Goal: Task Accomplishment & Management: Manage account settings

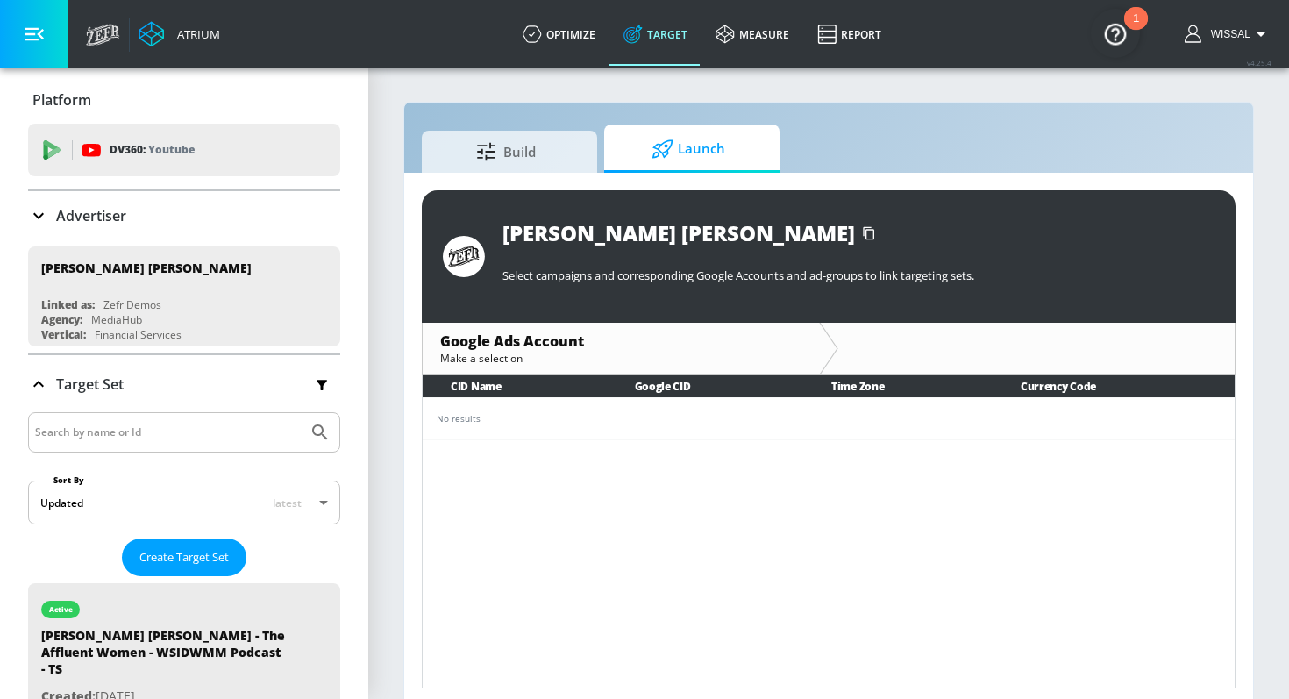
scroll to position [285, 0]
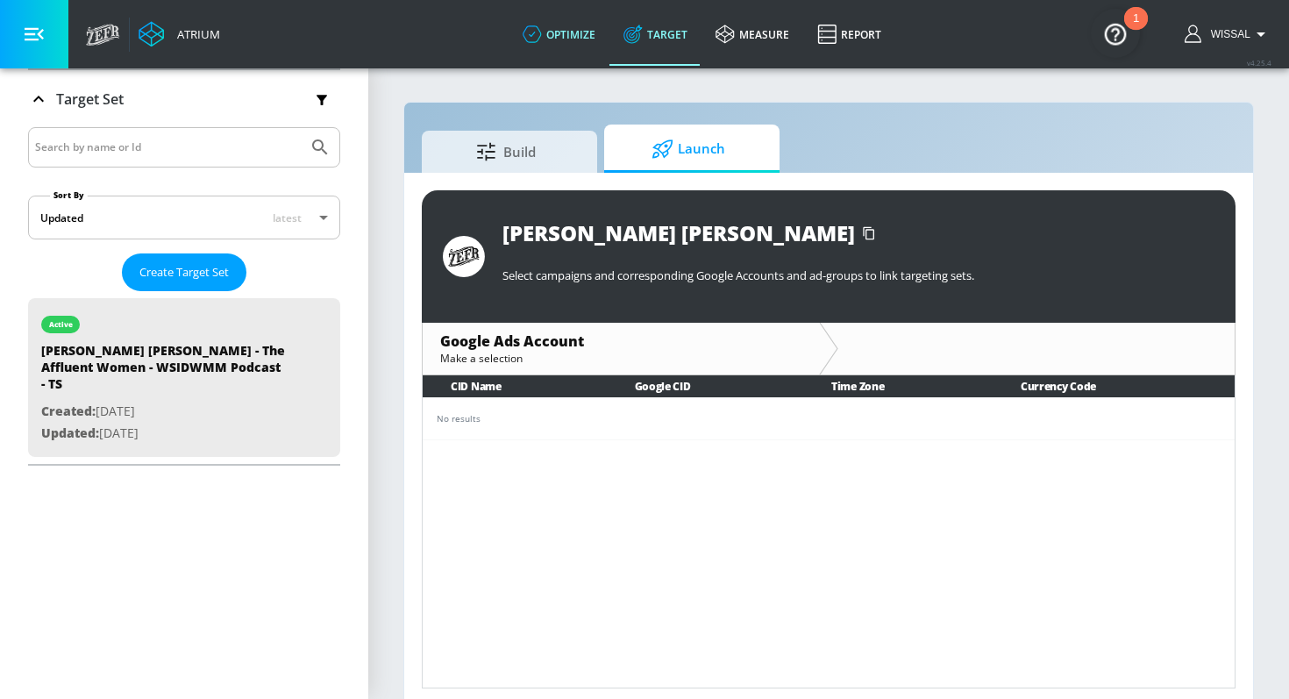
click at [588, 32] on link "optimize" at bounding box center [559, 34] width 101 height 63
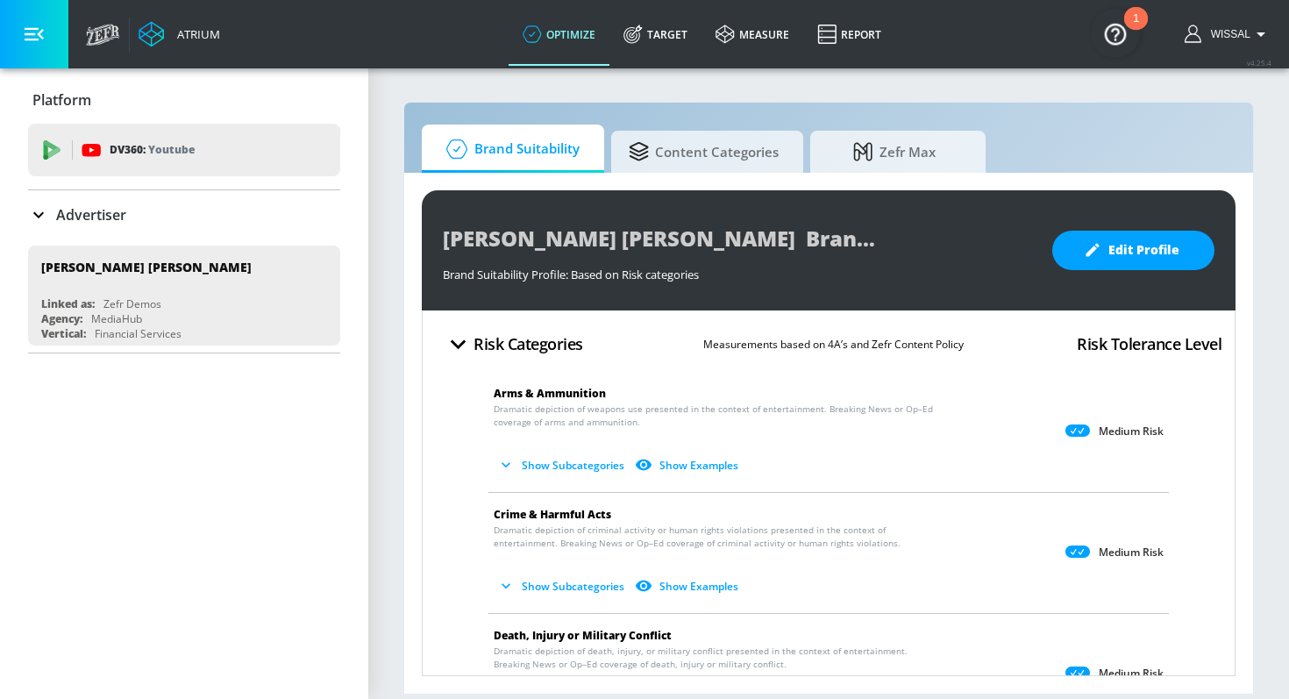
click at [139, 208] on div "Advertiser" at bounding box center [184, 214] width 312 height 21
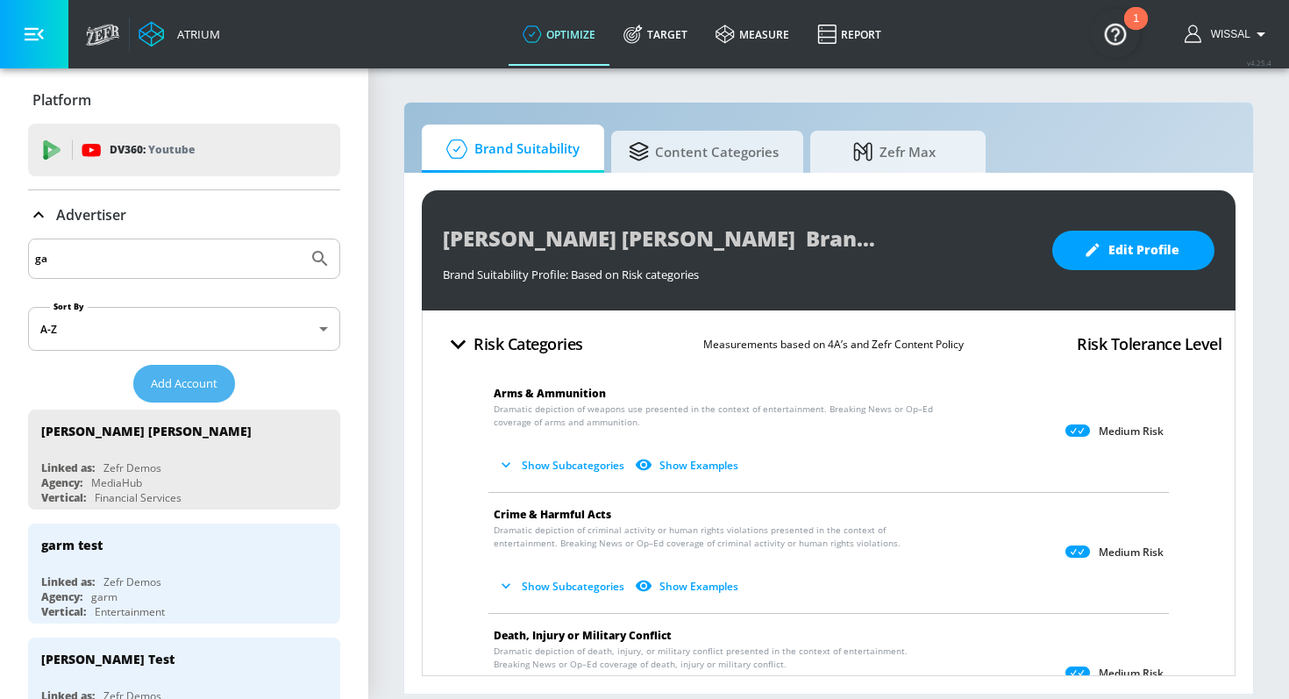
click at [177, 394] on button "Add Account" at bounding box center [184, 384] width 102 height 38
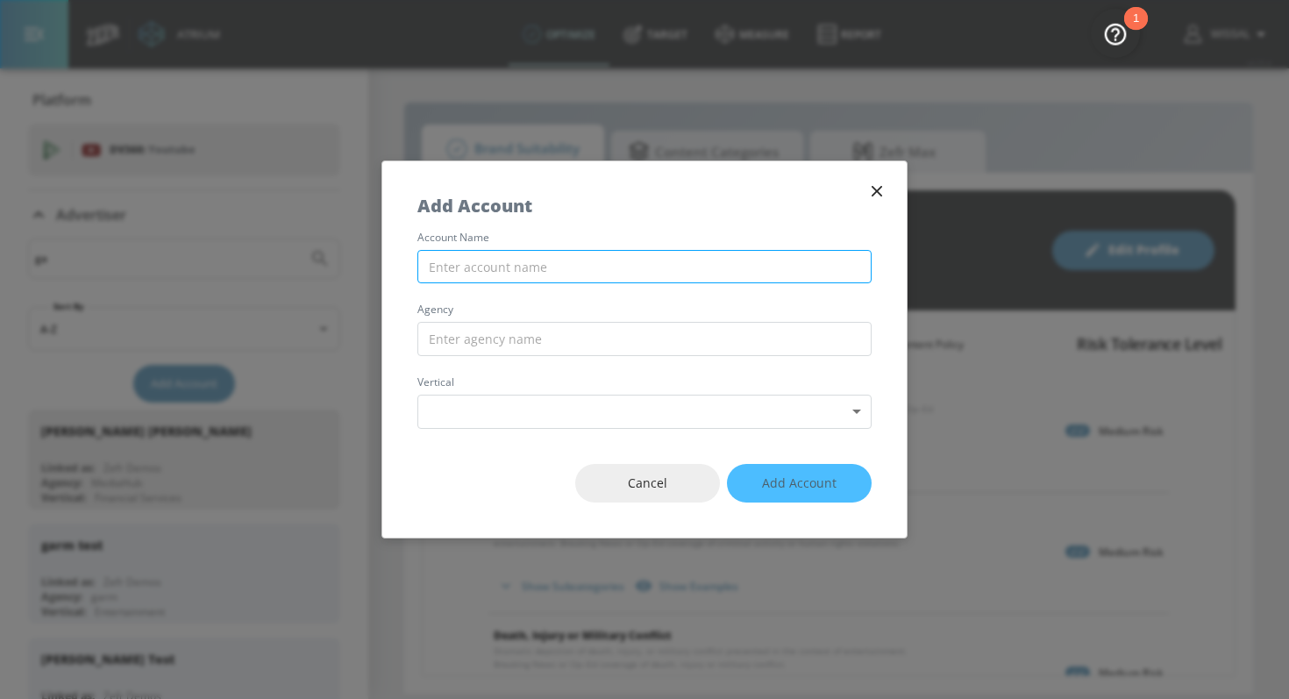
click at [564, 257] on input "text" at bounding box center [644, 267] width 454 height 34
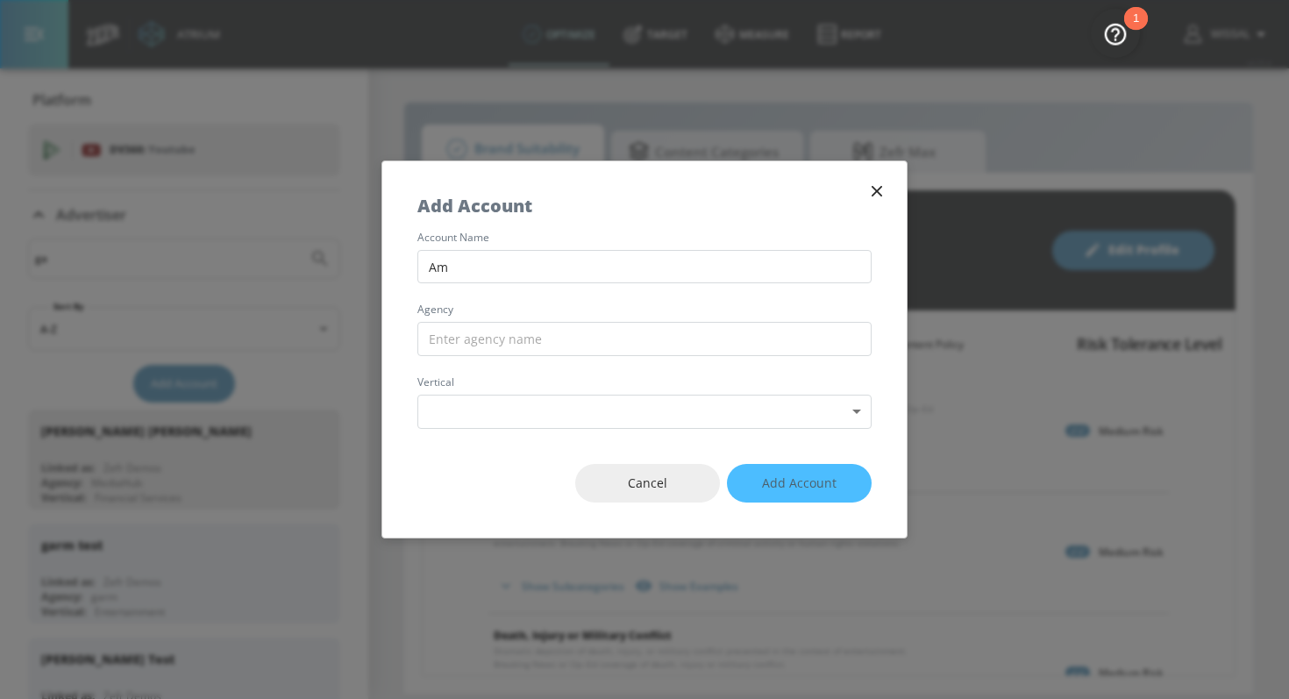
type input "A"
type input "D"
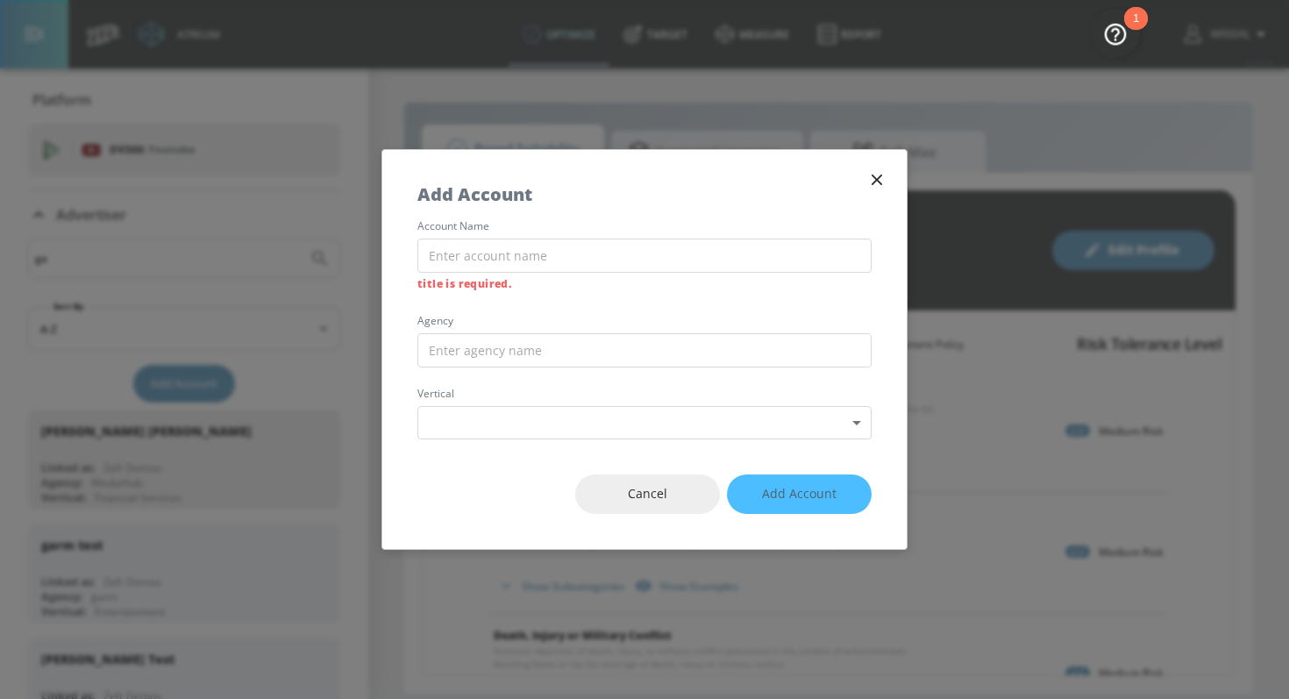
click at [888, 181] on button "button" at bounding box center [877, 180] width 25 height 25
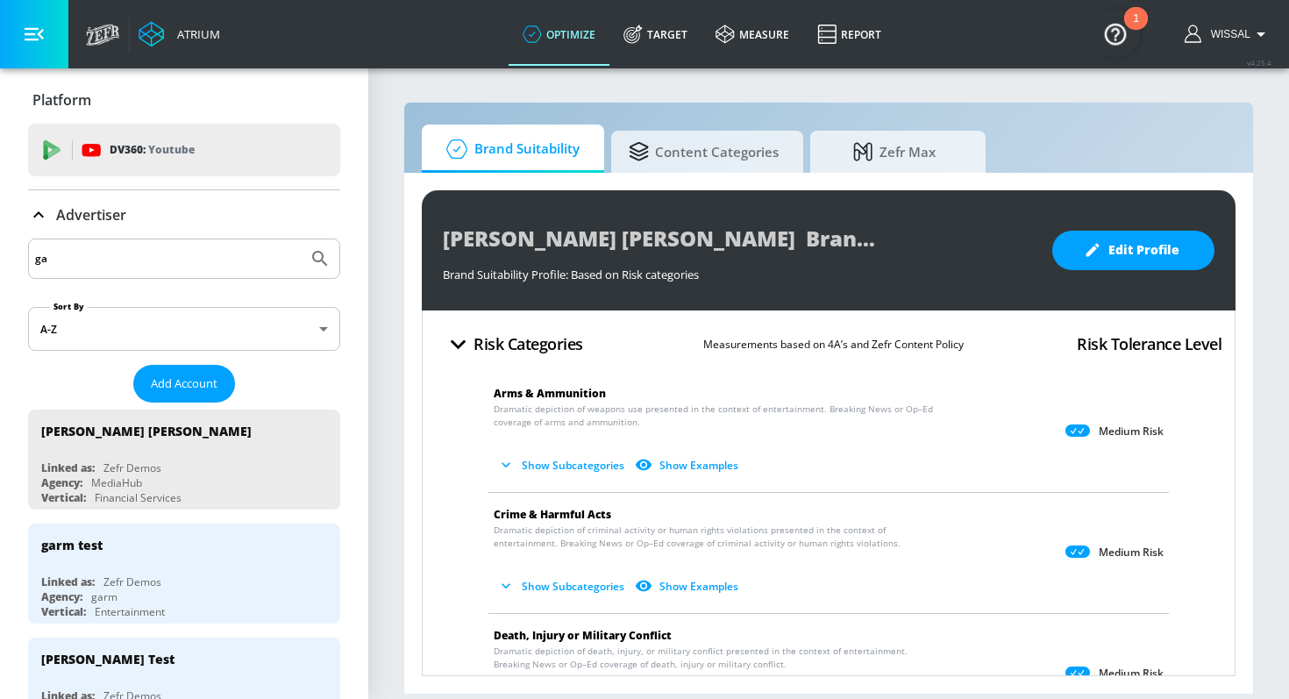
click at [29, 34] on icon "button" at bounding box center [34, 34] width 19 height 13
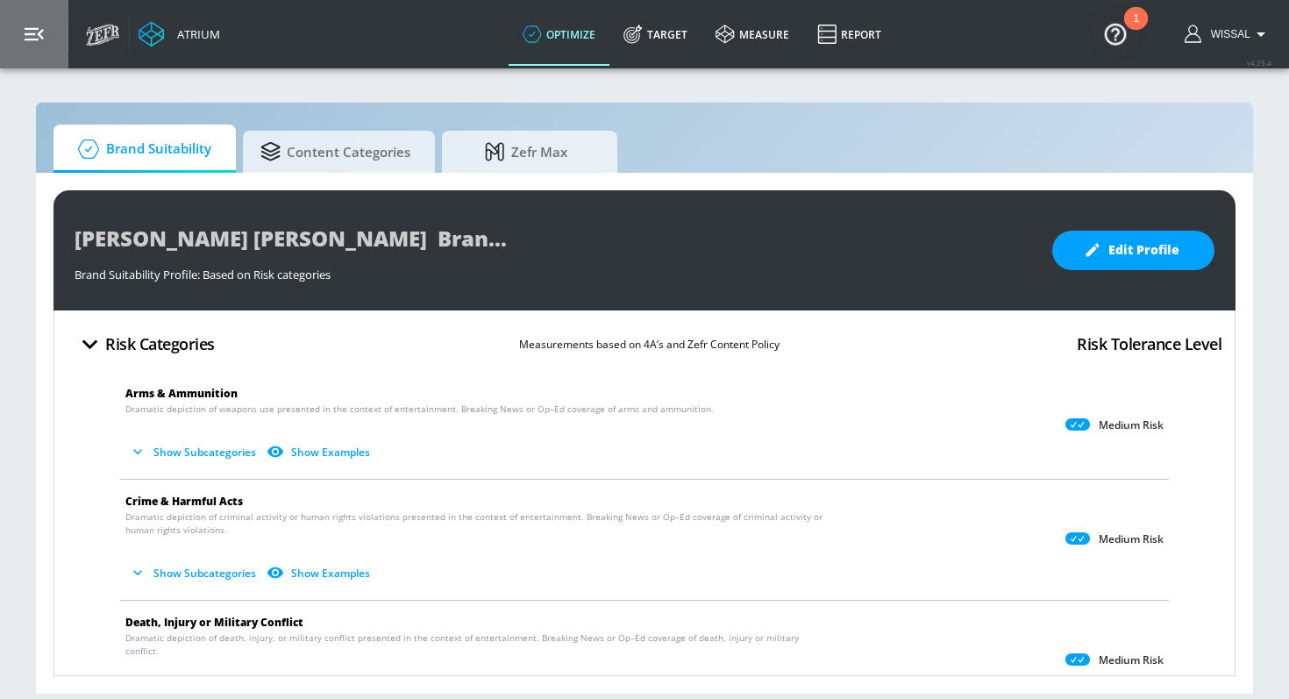
click at [54, 47] on button "button" at bounding box center [34, 34] width 68 height 68
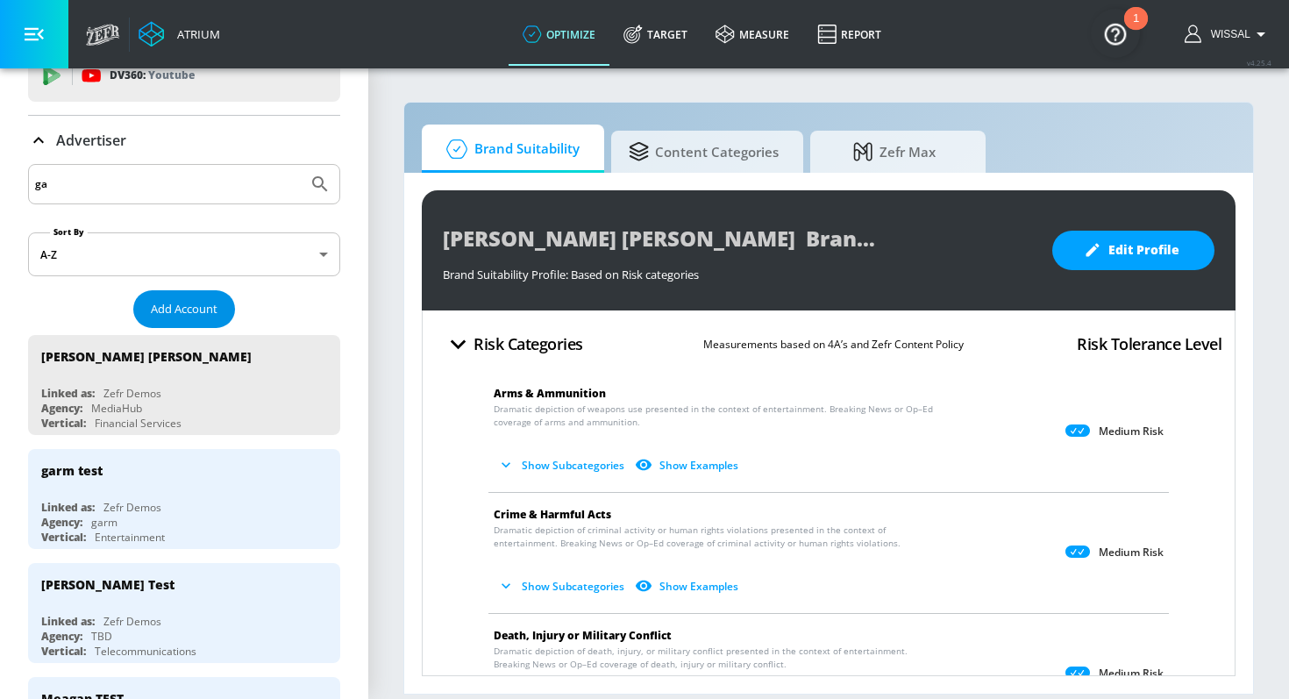
scroll to position [75, 0]
click at [160, 191] on input "ga" at bounding box center [168, 183] width 266 height 23
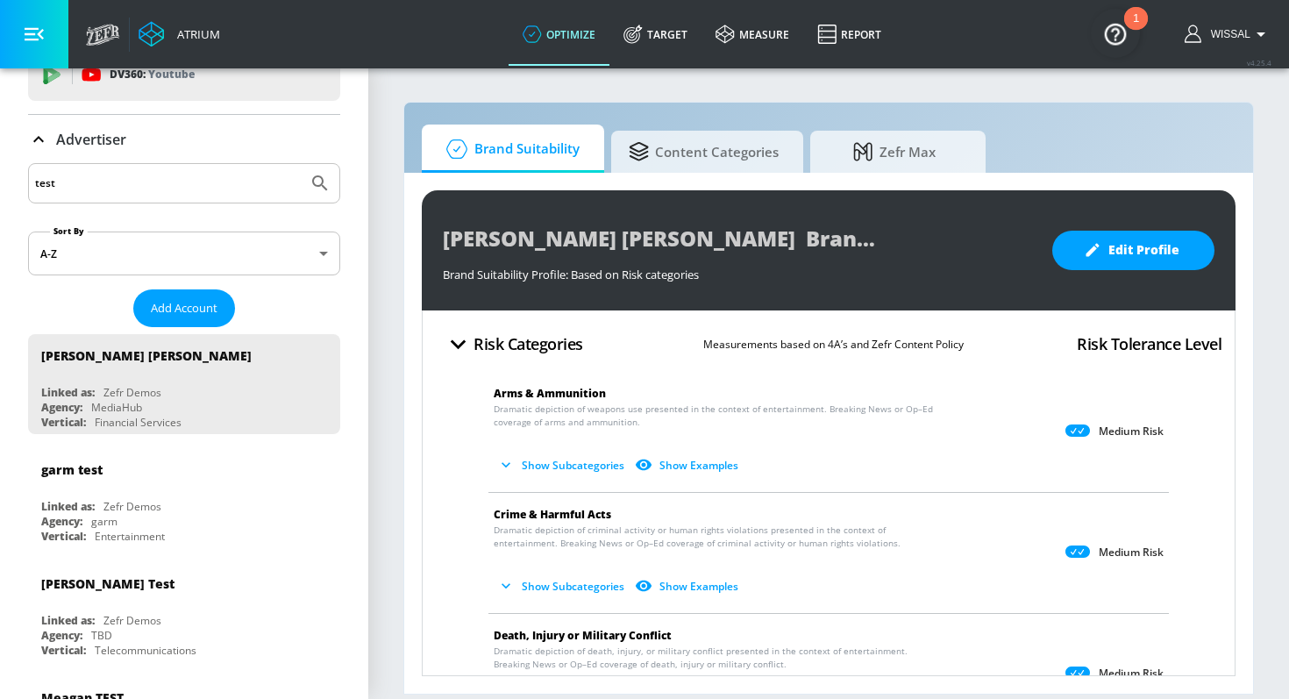
click at [301, 164] on button "Submit Search" at bounding box center [320, 183] width 39 height 39
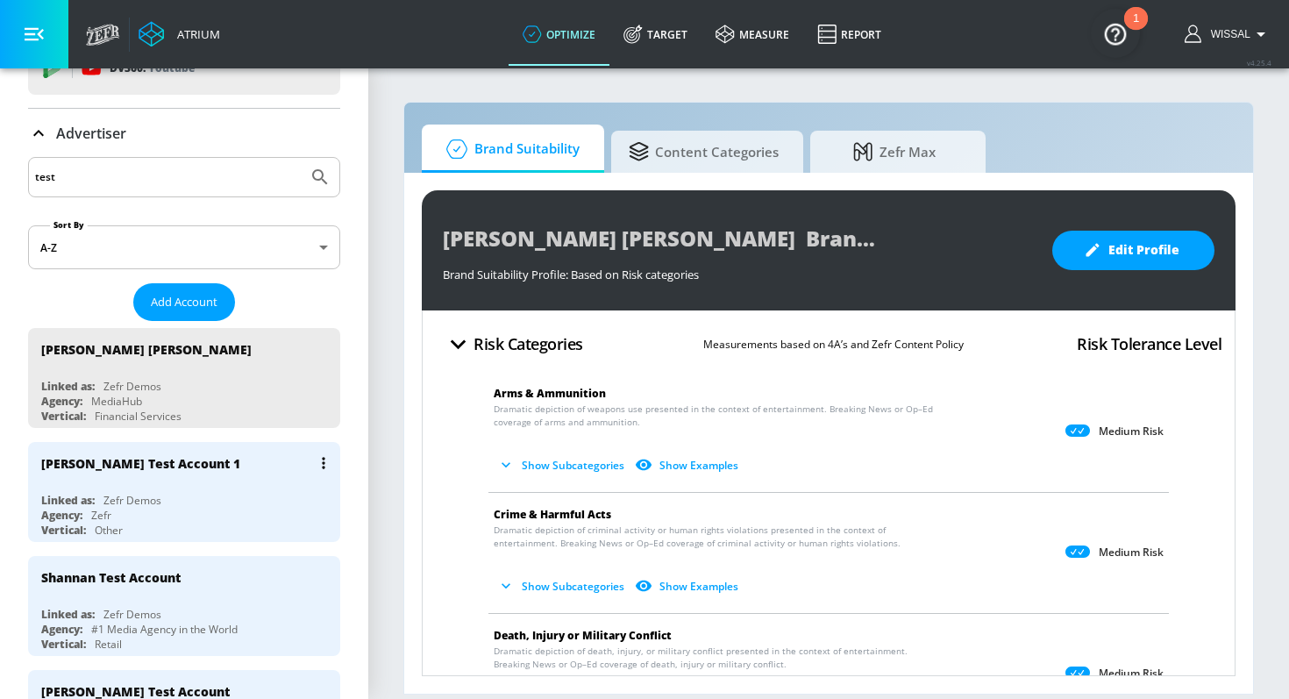
scroll to position [0, 0]
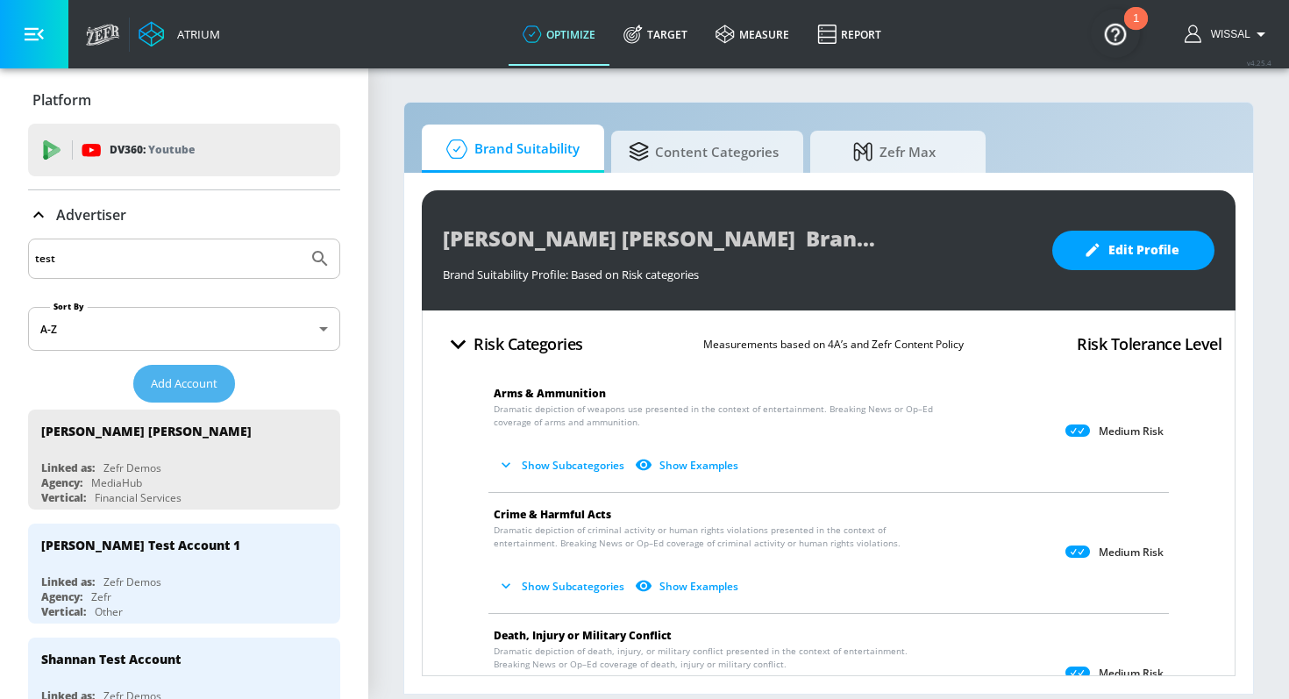
click at [186, 399] on button "Add Account" at bounding box center [184, 384] width 102 height 38
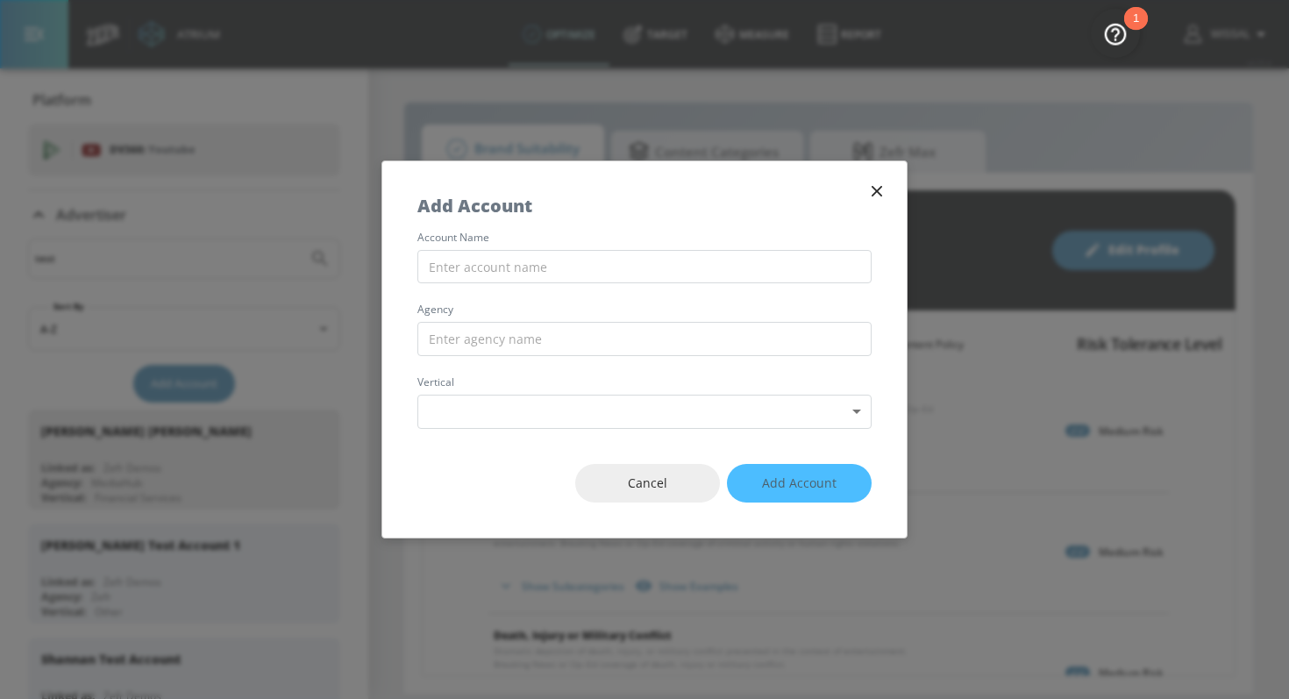
click at [884, 192] on icon "button" at bounding box center [876, 191] width 19 height 19
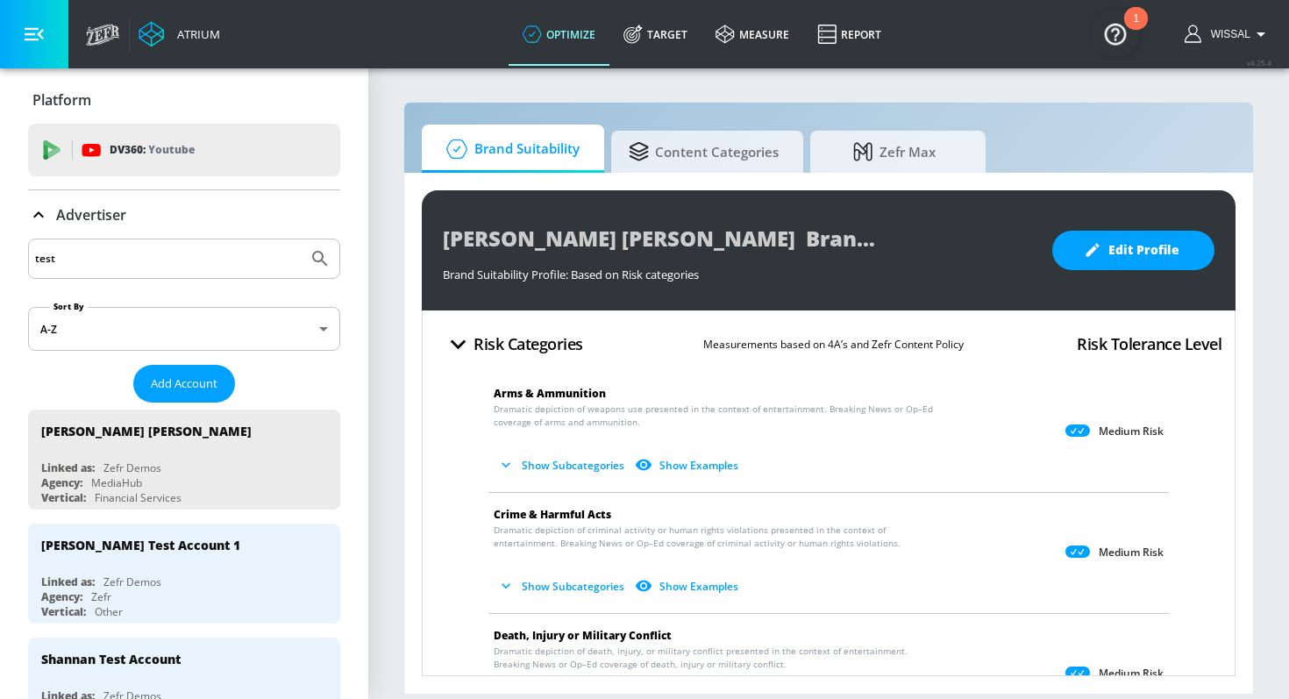
click at [176, 260] on input "test" at bounding box center [168, 258] width 266 height 23
type input "E"
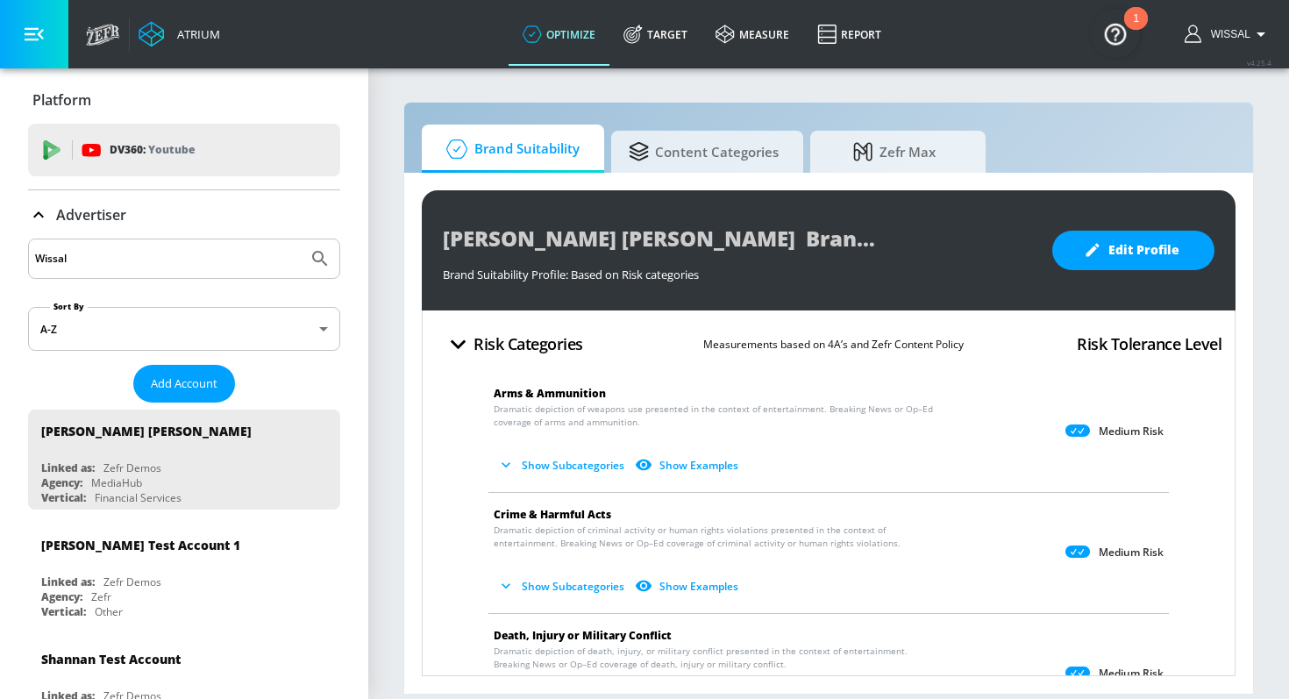
type input "Wissal"
click at [301, 239] on button "Submit Search" at bounding box center [320, 258] width 39 height 39
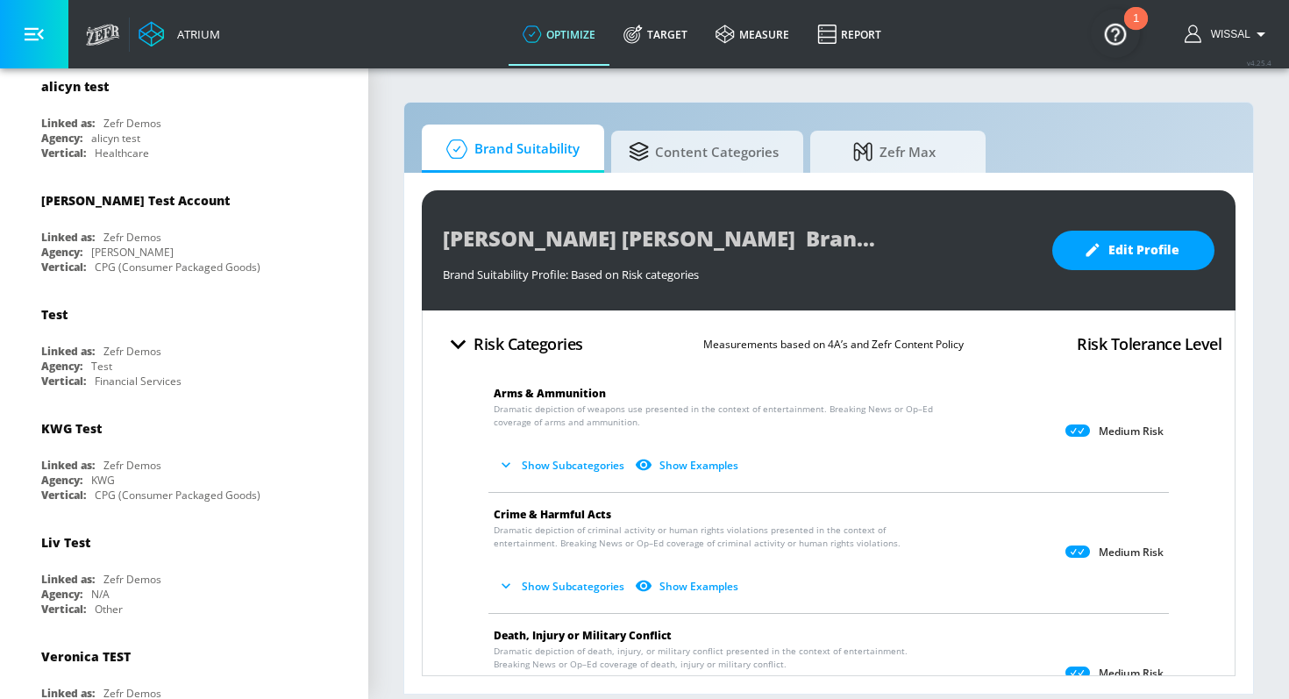
scroll to position [1034, 0]
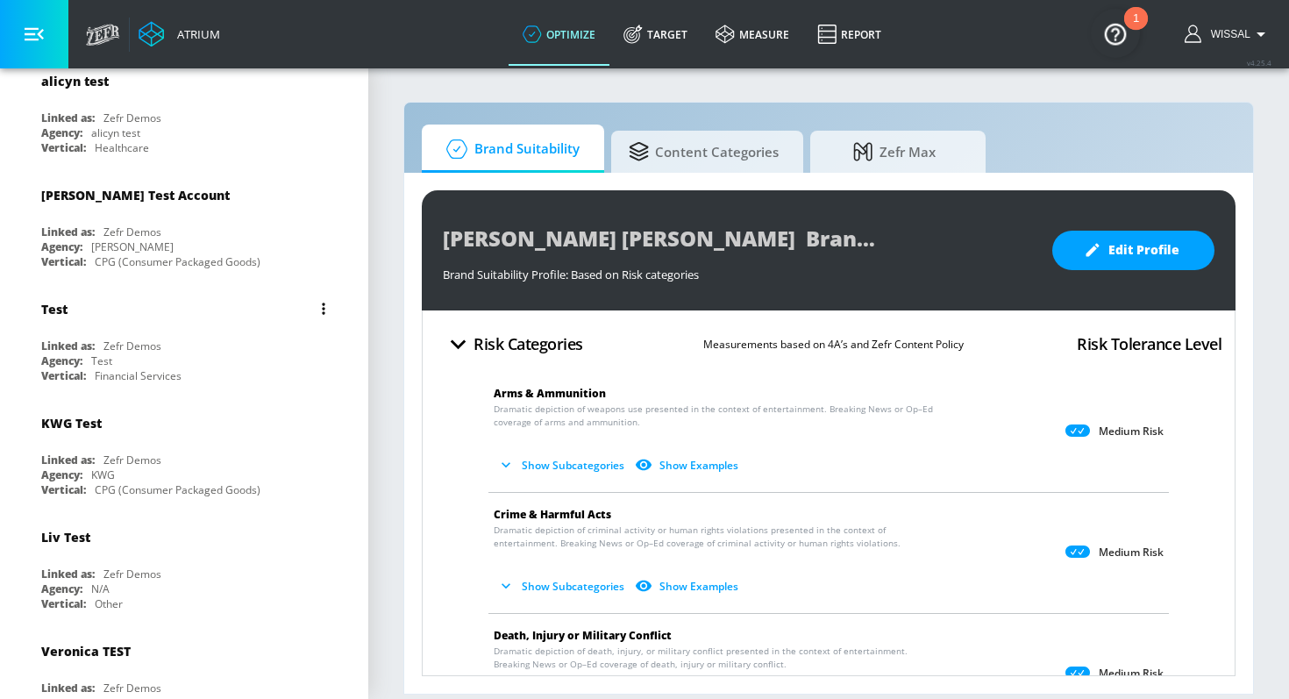
click at [208, 313] on div "Test" at bounding box center [188, 309] width 295 height 42
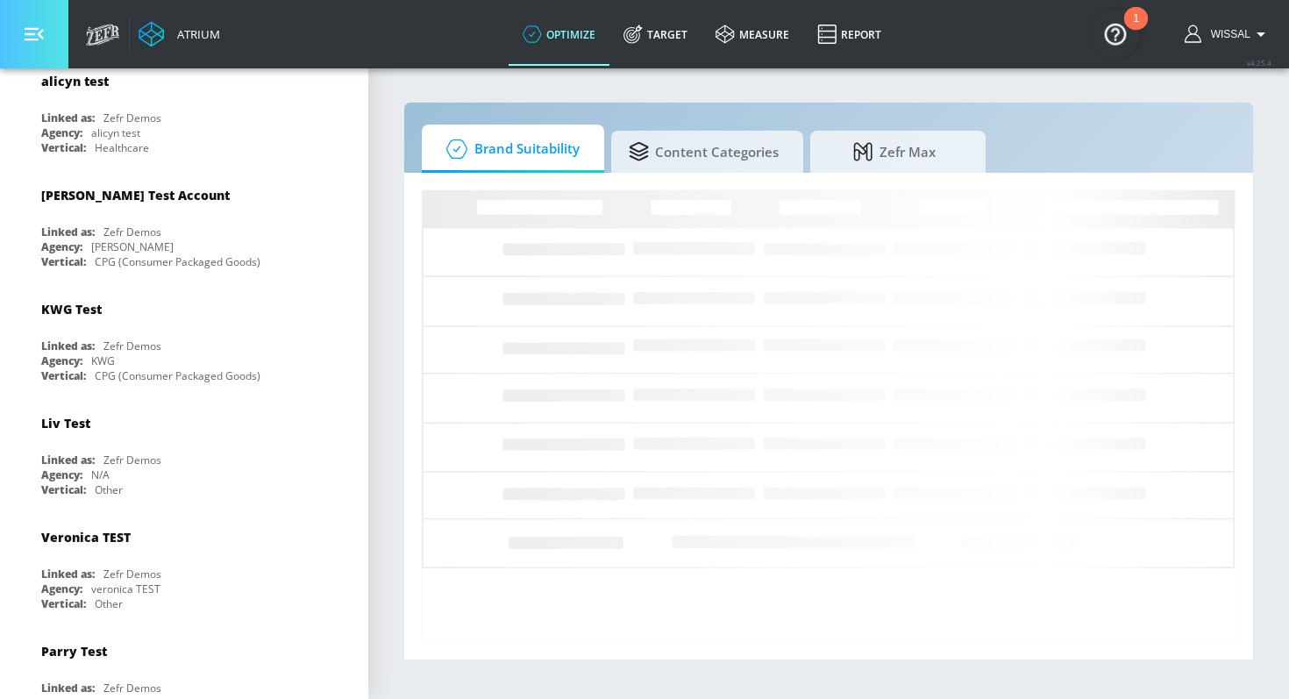
click at [17, 39] on button "button" at bounding box center [34, 34] width 68 height 68
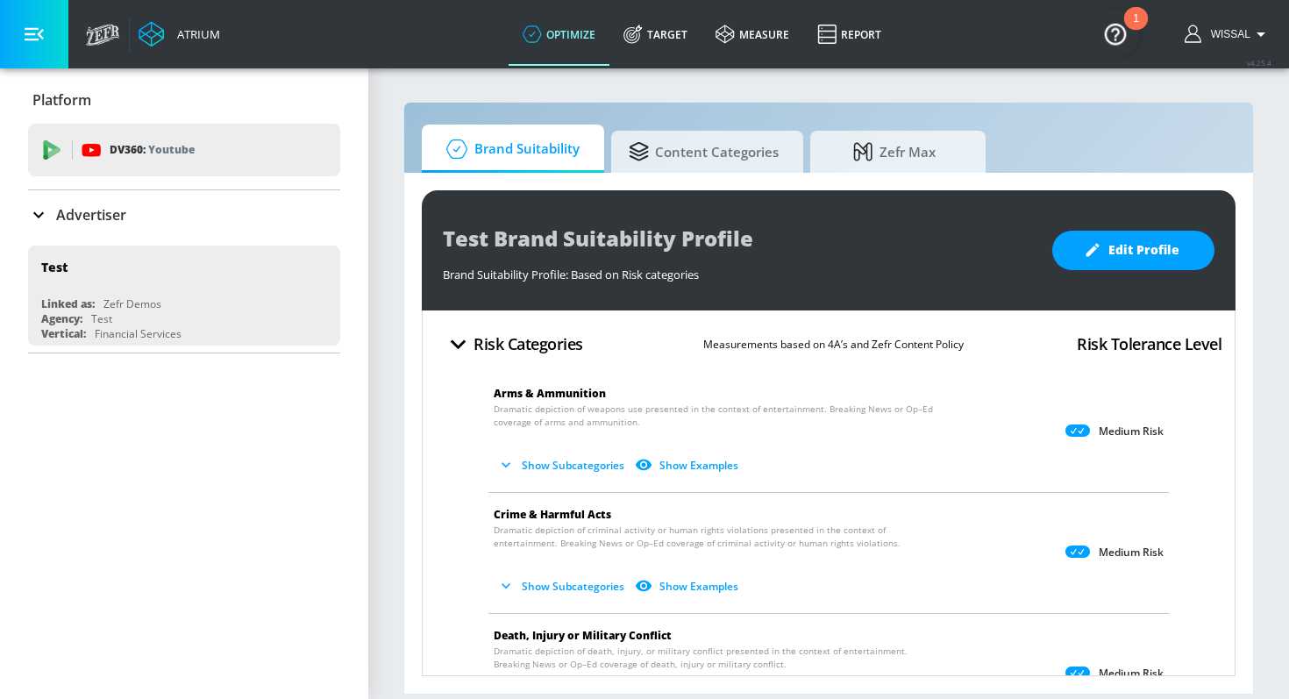
click at [128, 212] on div "Advertiser" at bounding box center [184, 214] width 312 height 21
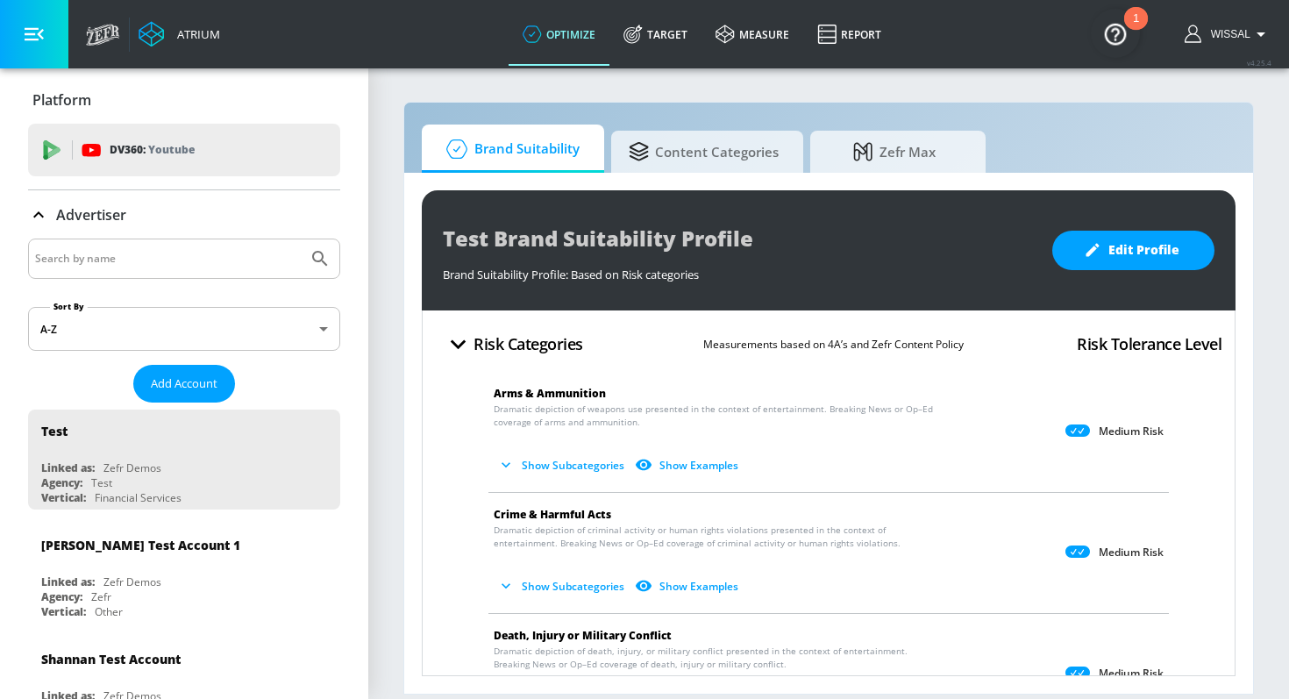
click at [161, 260] on input "Search by name" at bounding box center [168, 258] width 266 height 23
type input "KFC"
click at [301, 239] on button "Submit Search" at bounding box center [320, 258] width 39 height 39
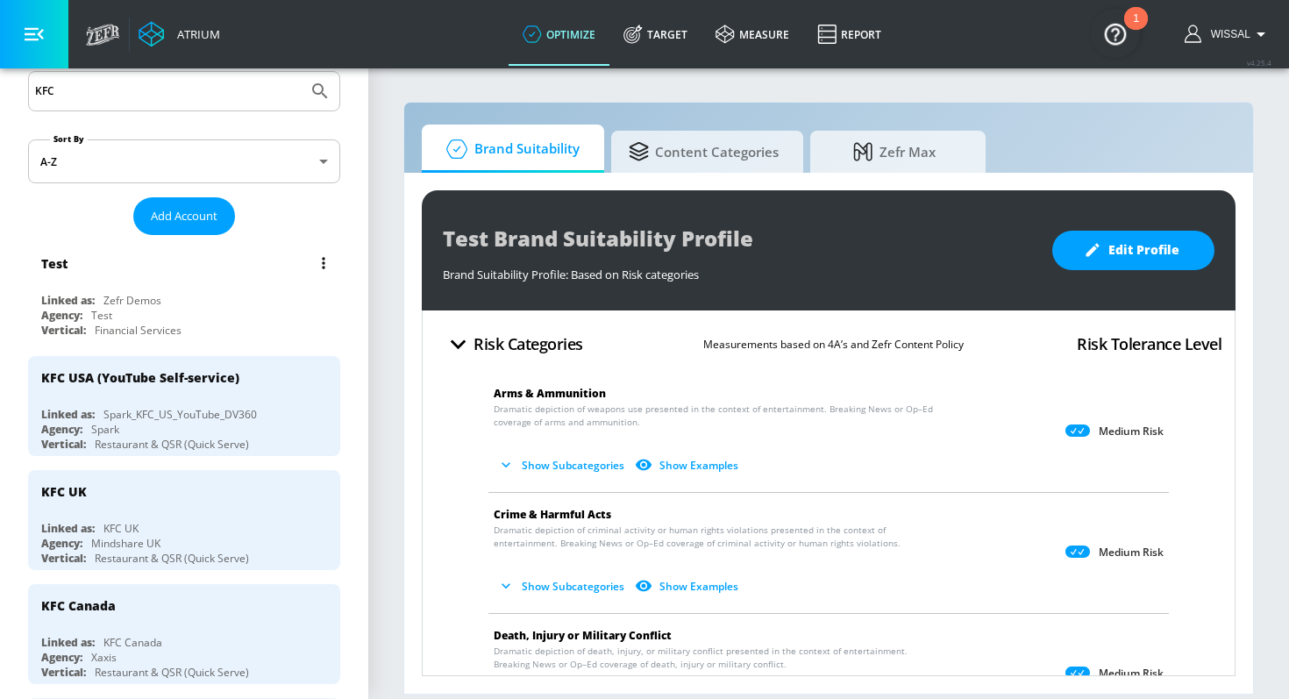
scroll to position [196, 0]
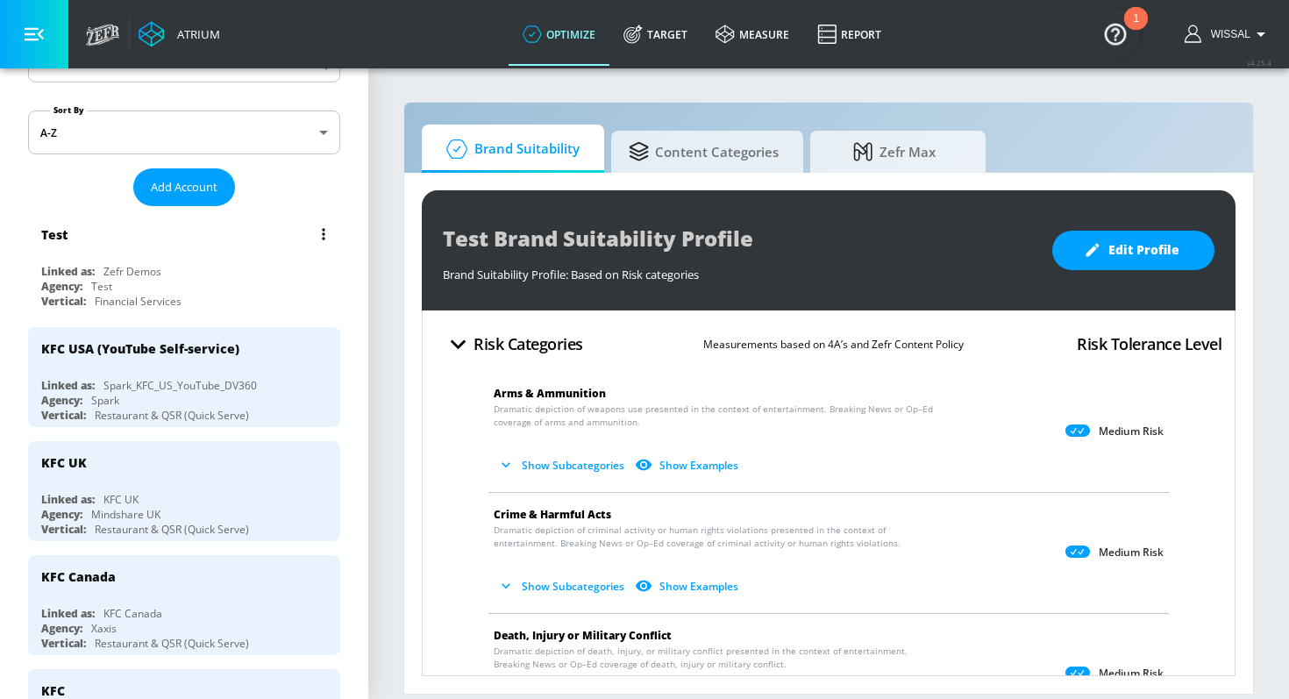
click at [235, 485] on div "KFC UK Linked as: KFC UK Agency: Mindshare UK Vertical: Restaurant & QSR (Quick…" at bounding box center [184, 491] width 312 height 100
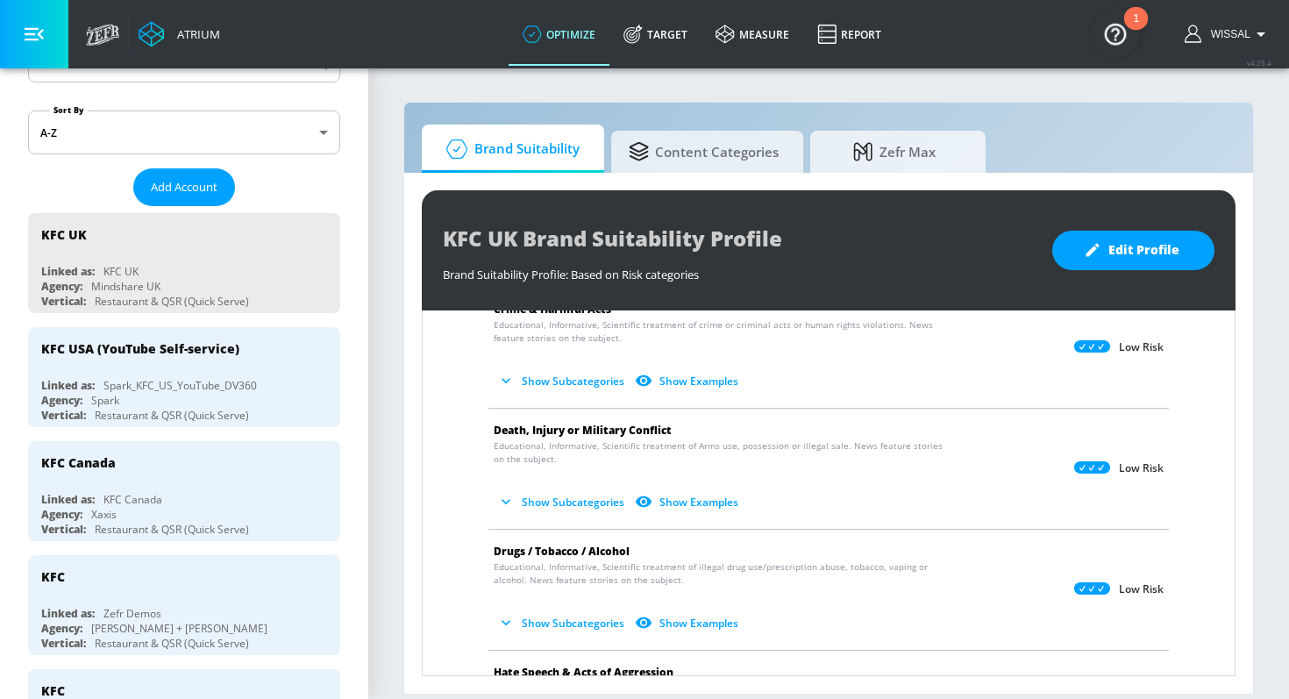
scroll to position [6, 0]
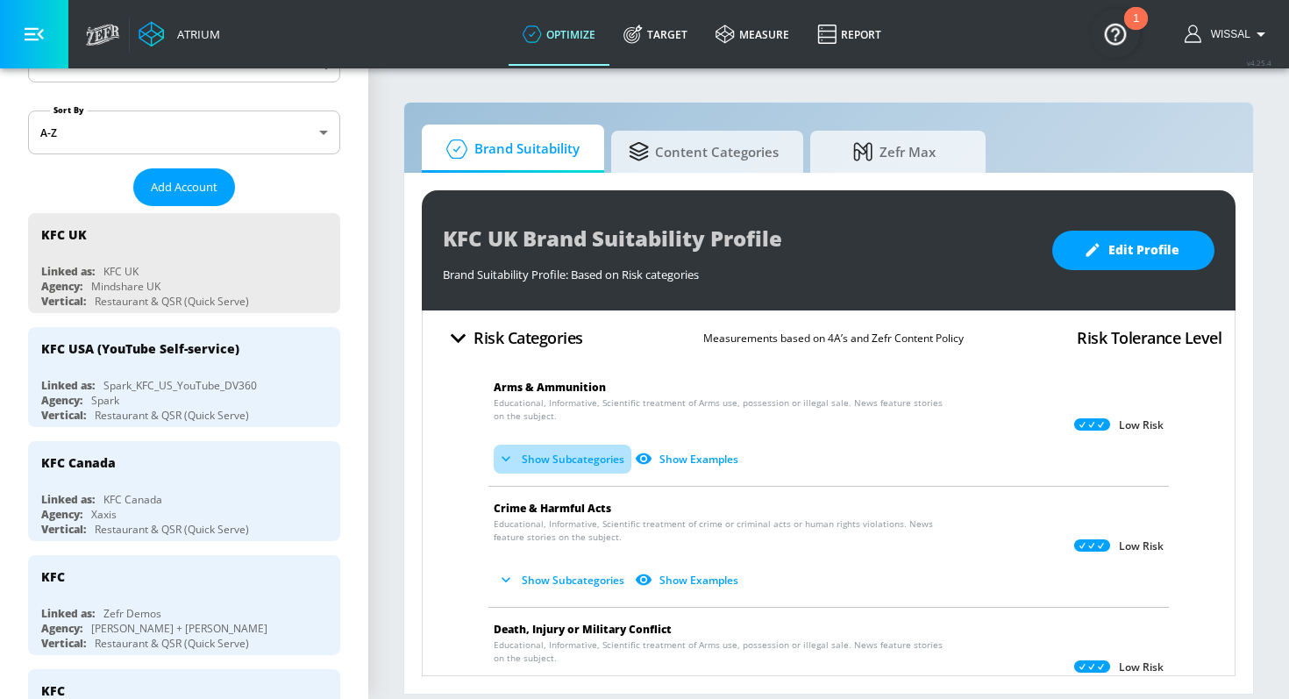
click at [523, 470] on button "Show Subcategories" at bounding box center [563, 459] width 138 height 29
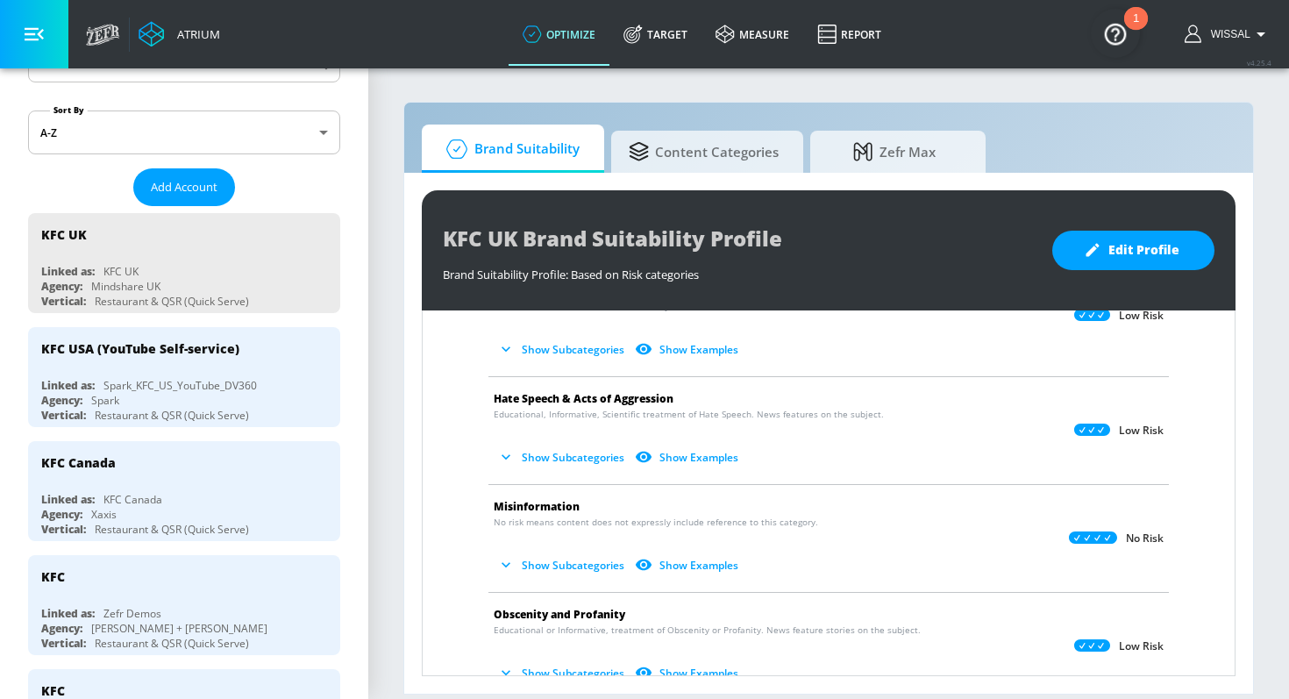
scroll to position [520, 0]
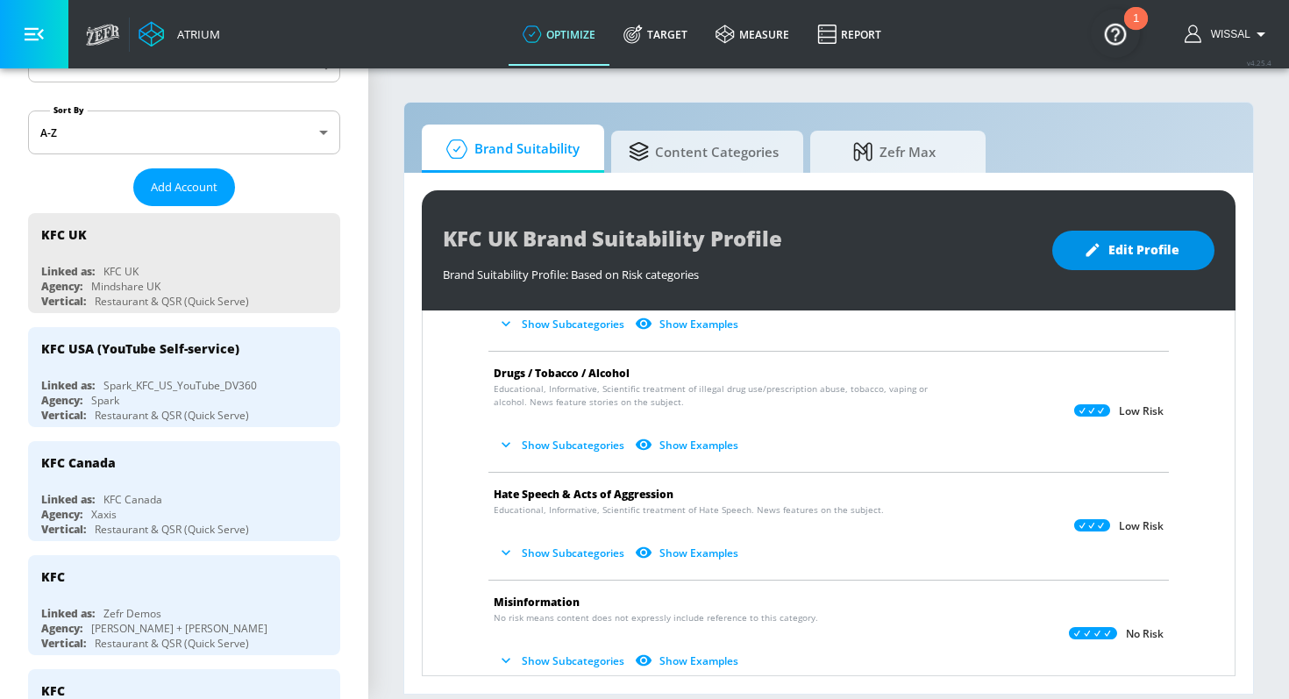
click at [1197, 244] on button "Edit Profile" at bounding box center [1134, 250] width 162 height 39
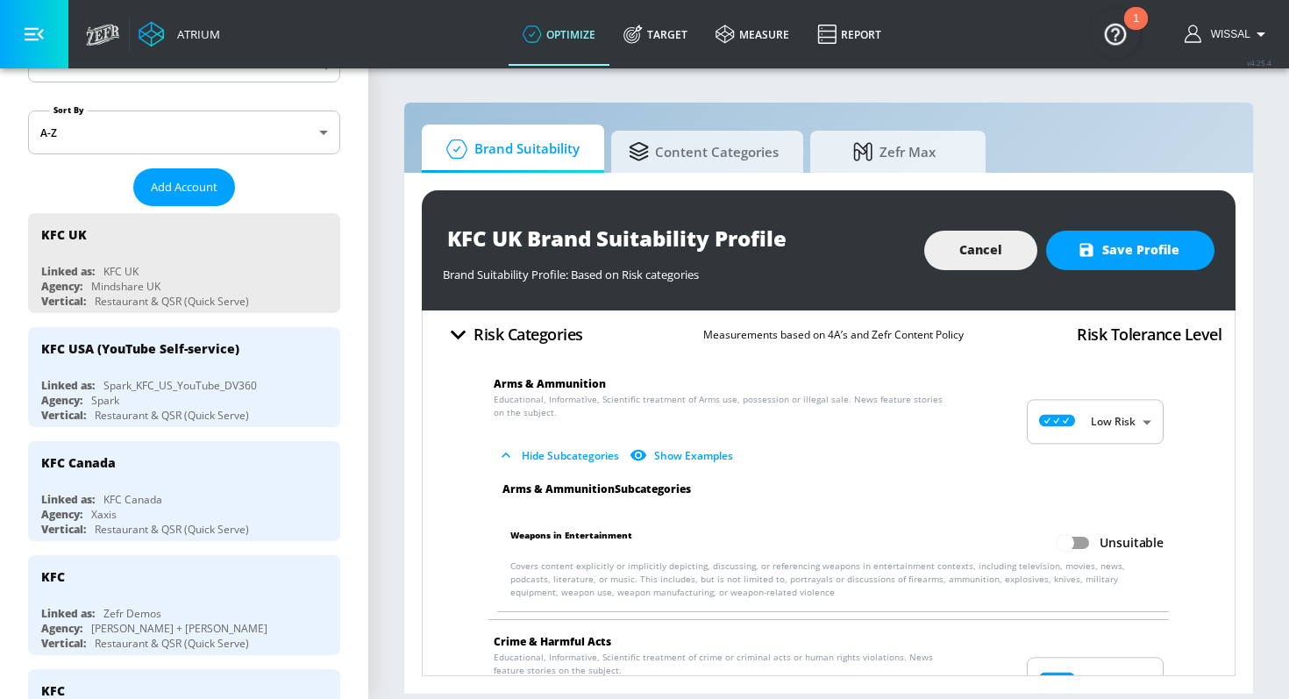
scroll to position [0, 0]
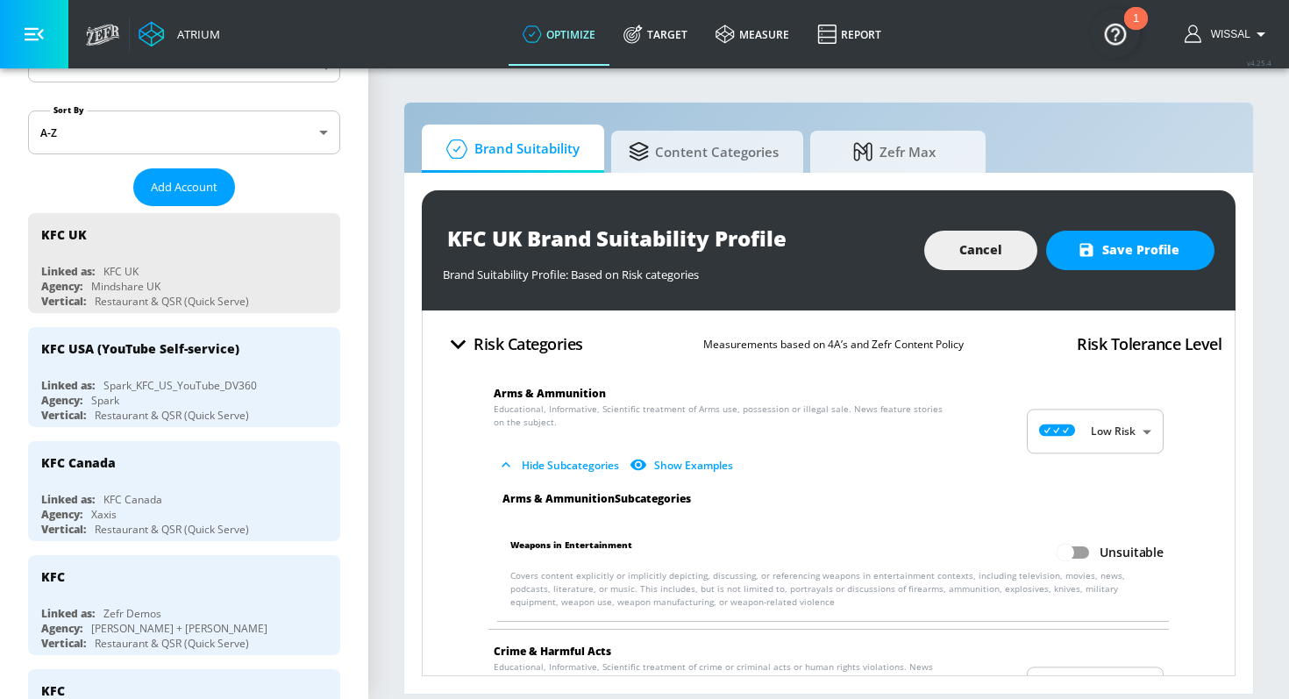
click at [1060, 546] on input "Unsuitable" at bounding box center [1066, 552] width 100 height 33
checkbox input "true"
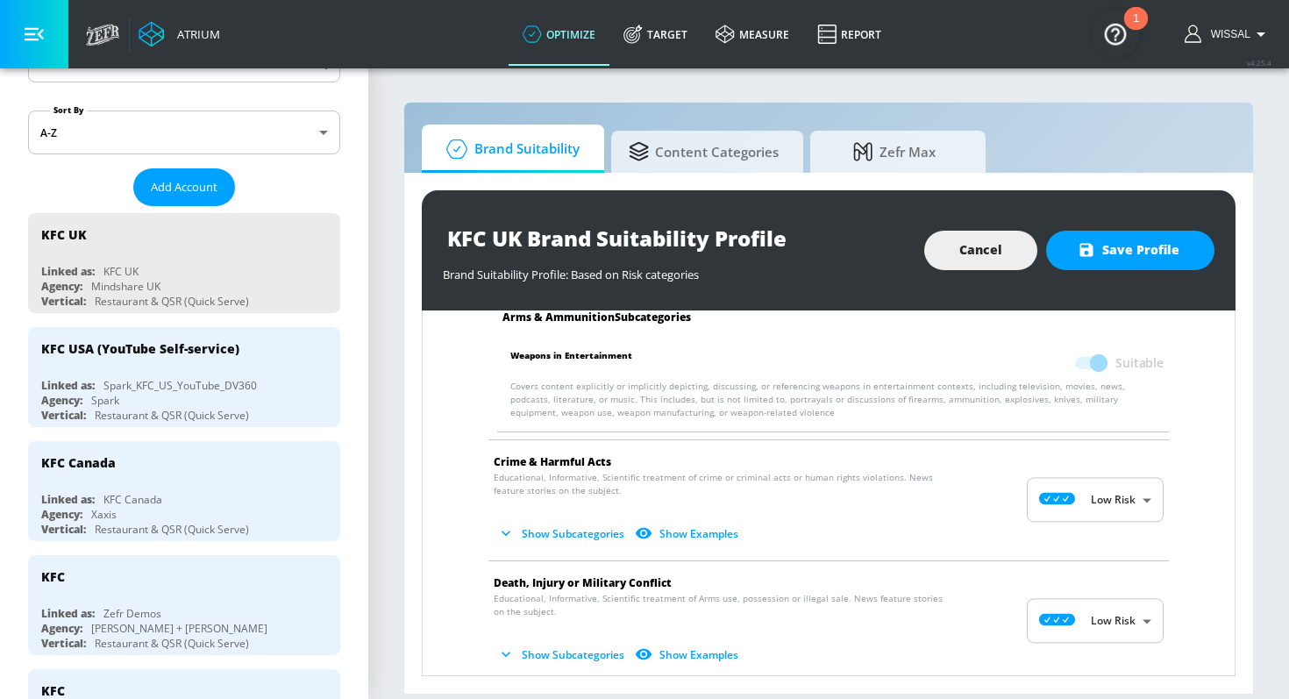
scroll to position [372, 0]
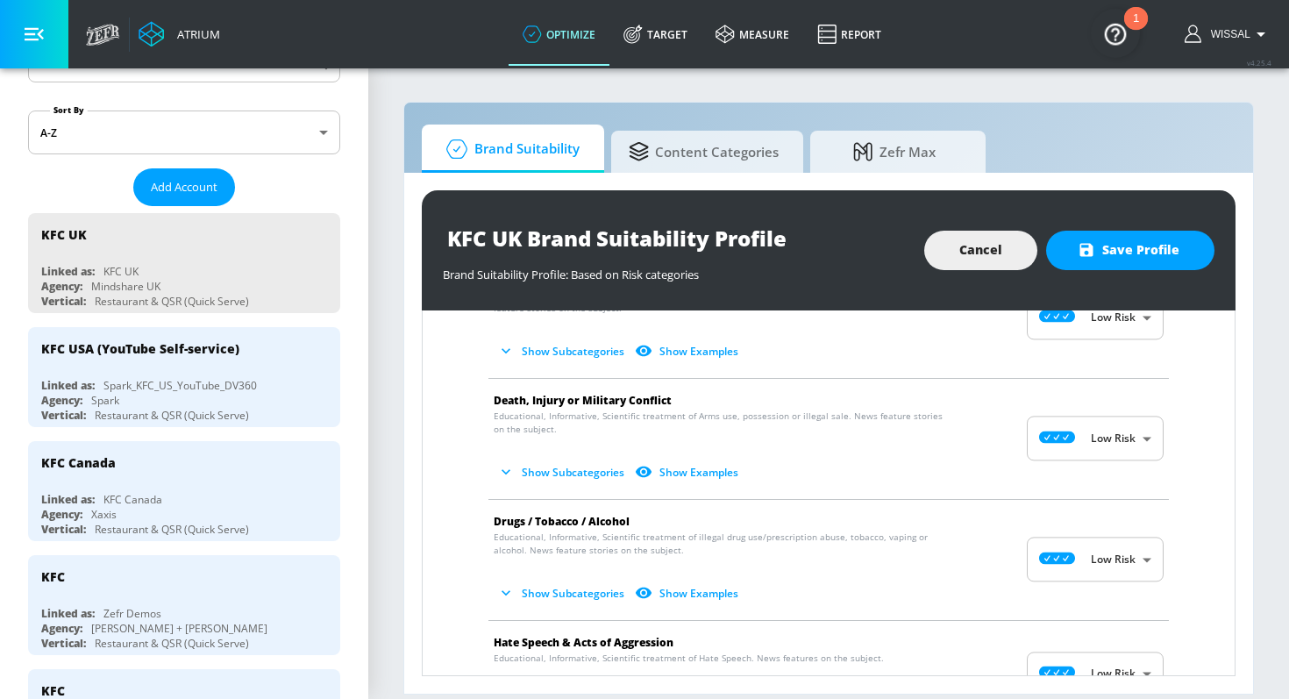
click at [530, 354] on button "Show Subcategories" at bounding box center [563, 351] width 138 height 29
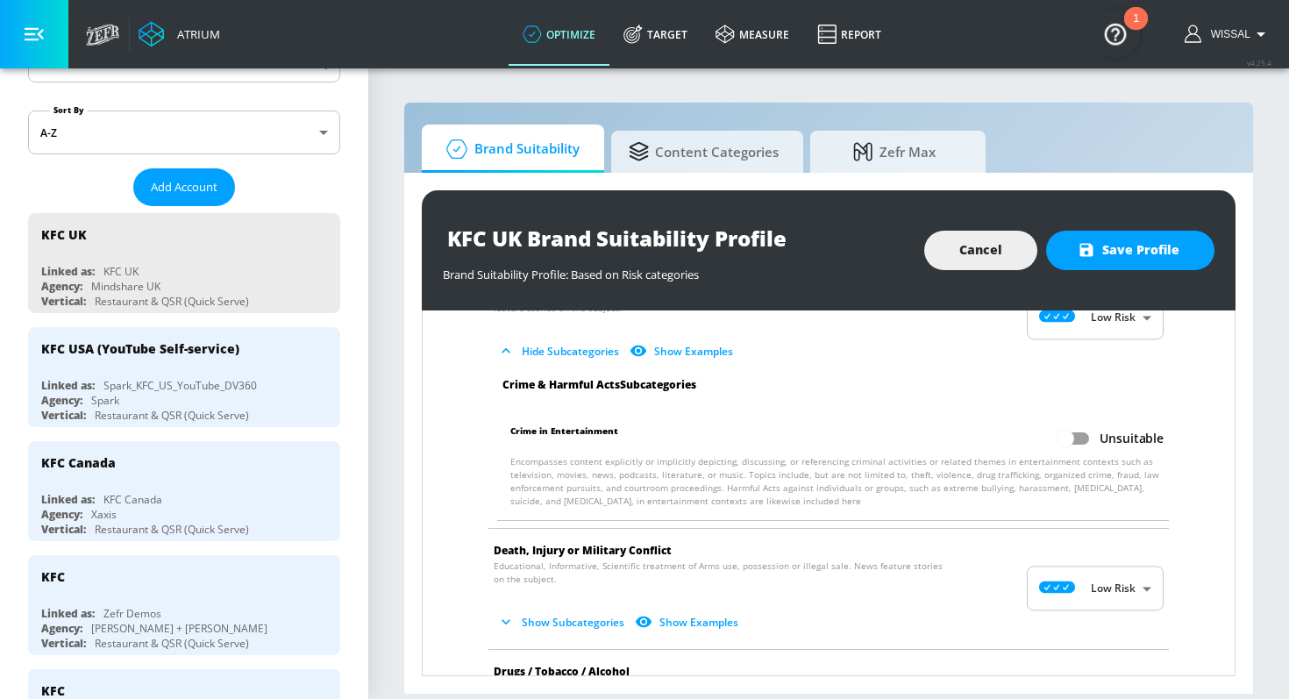
click at [1069, 432] on input "Unsuitable" at bounding box center [1066, 438] width 100 height 33
checkbox input "true"
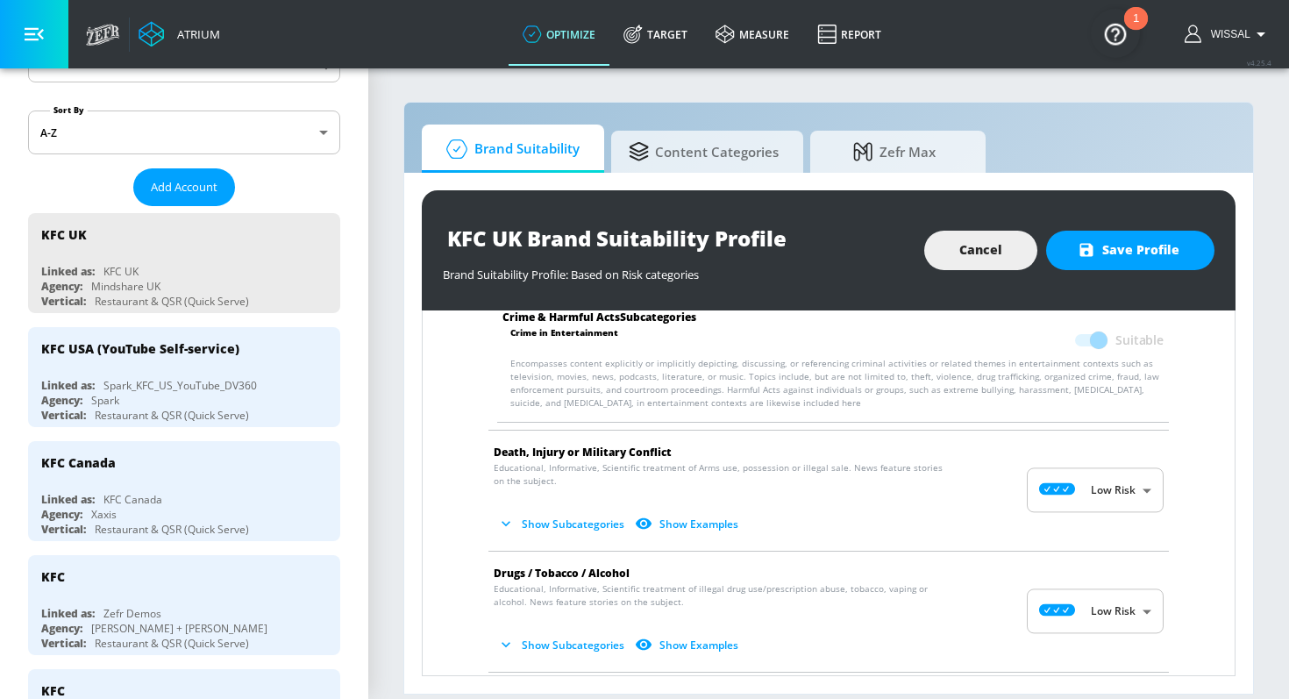
scroll to position [506, 0]
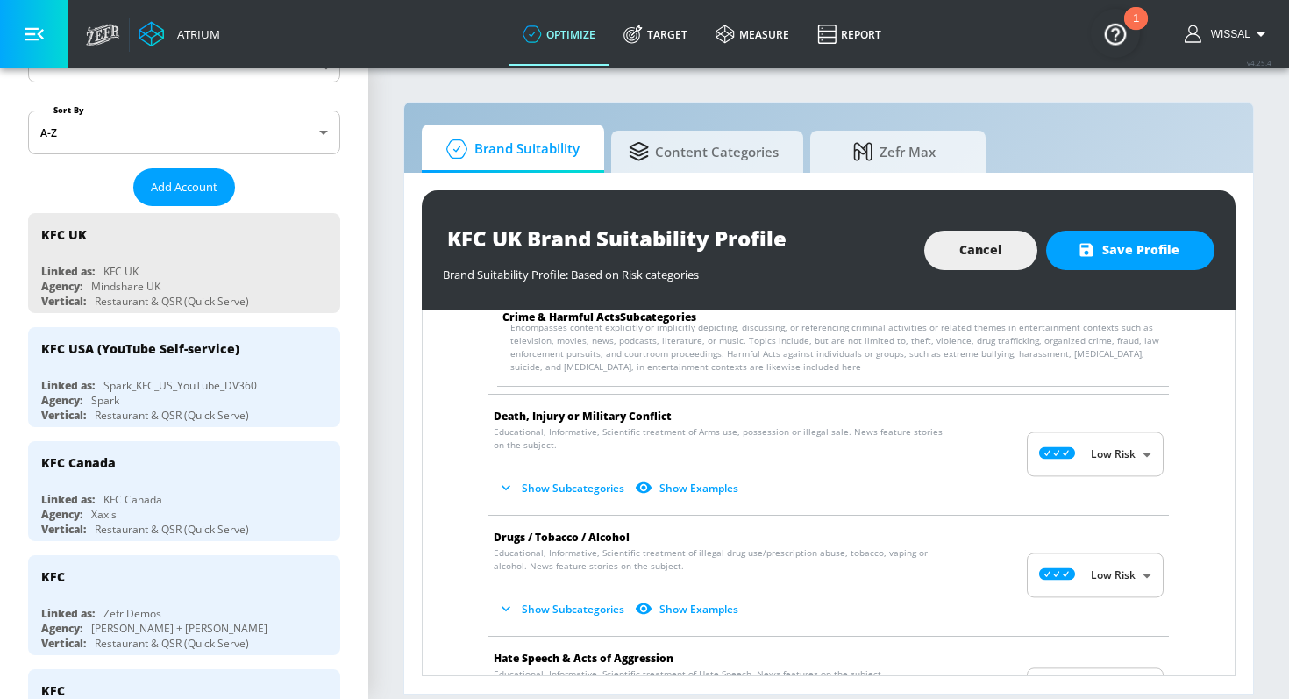
click at [604, 495] on button "Show Subcategories" at bounding box center [563, 488] width 138 height 29
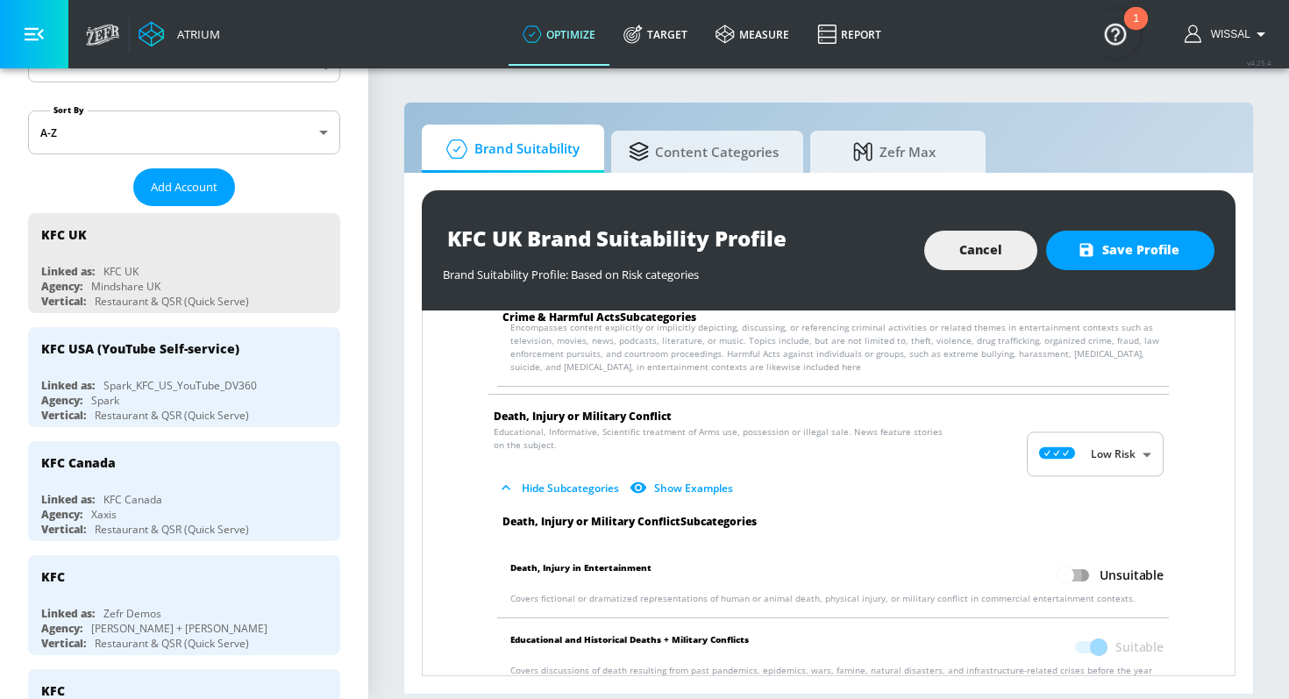
click at [1064, 566] on input "Unsuitable" at bounding box center [1066, 575] width 100 height 33
checkbox input "true"
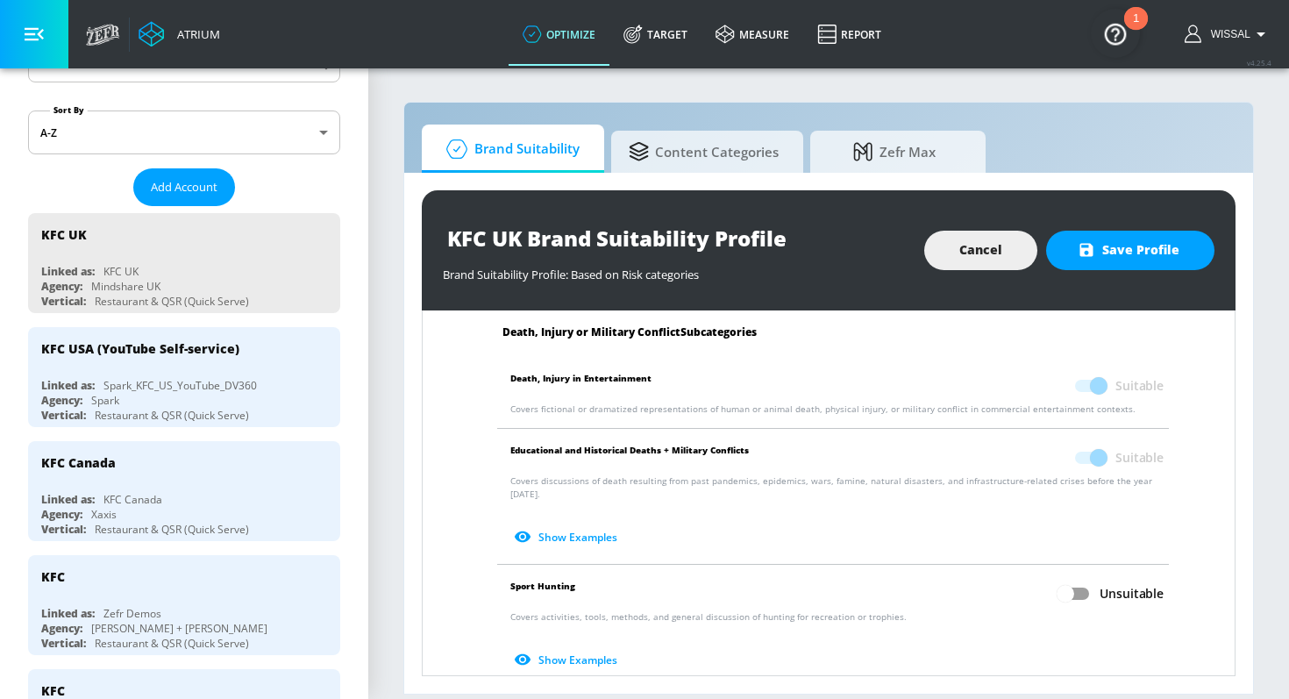
scroll to position [760, 0]
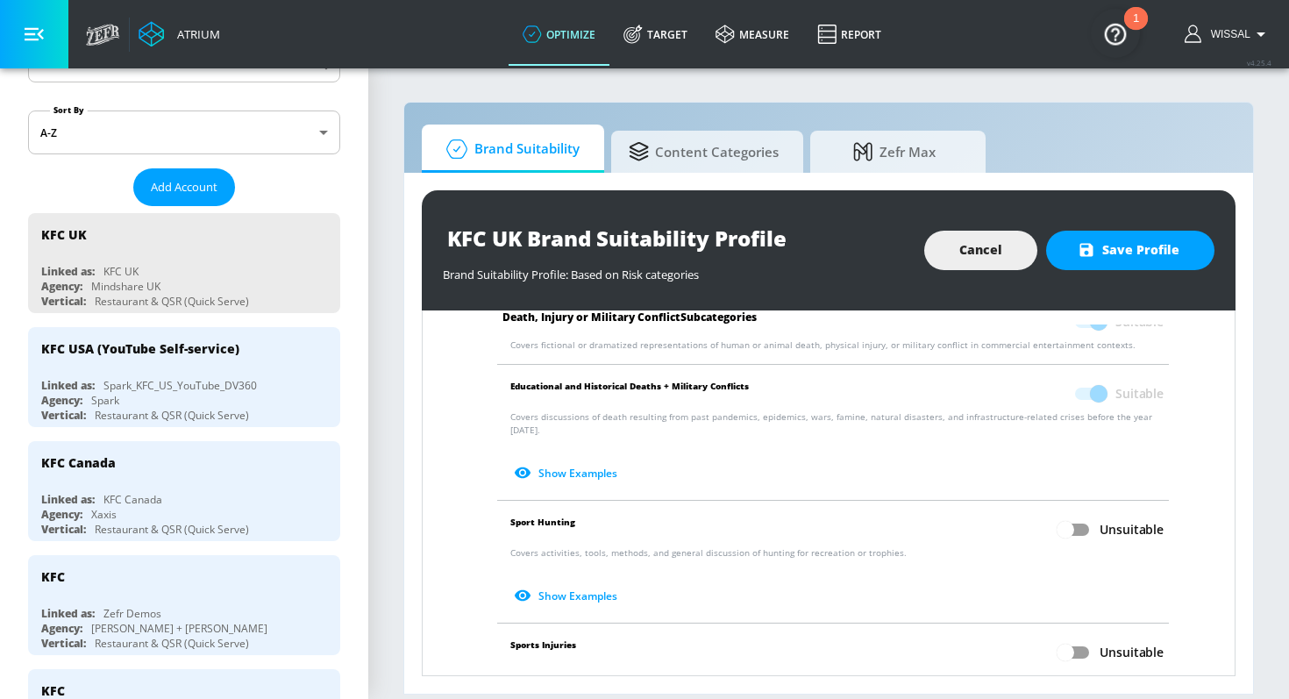
click at [1082, 518] on input "Unsuitable" at bounding box center [1066, 529] width 100 height 33
checkbox input "true"
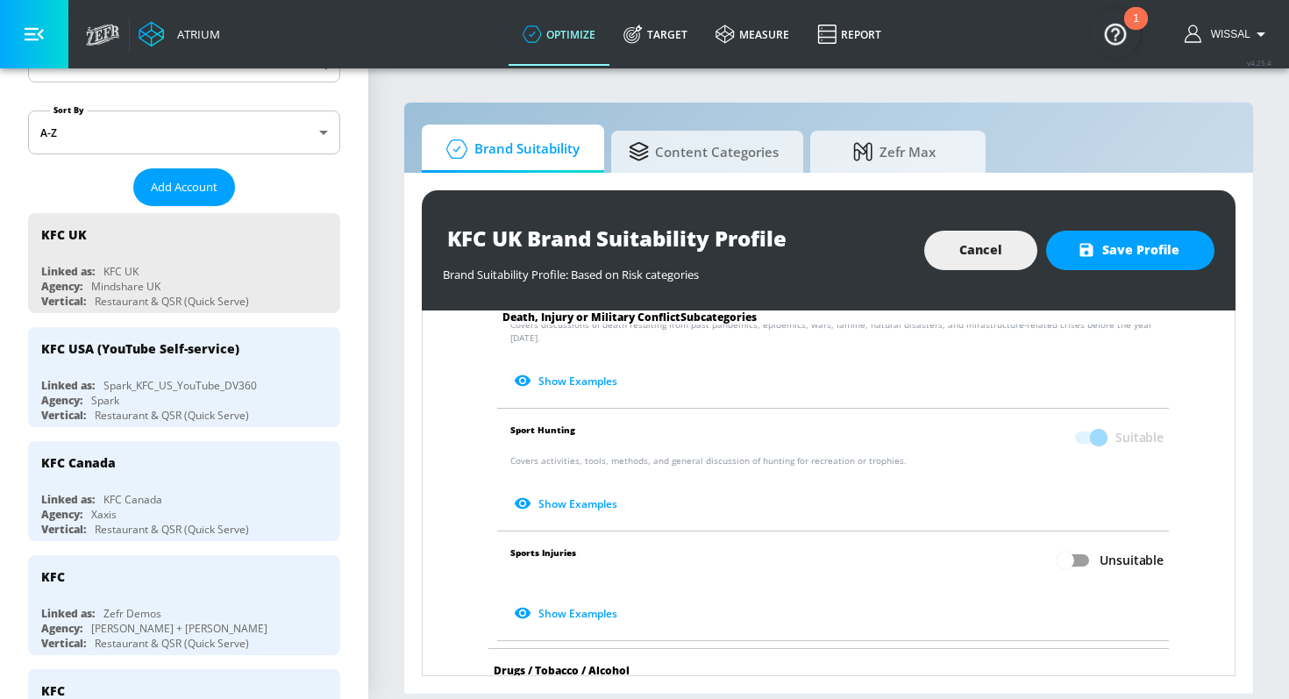
scroll to position [856, 0]
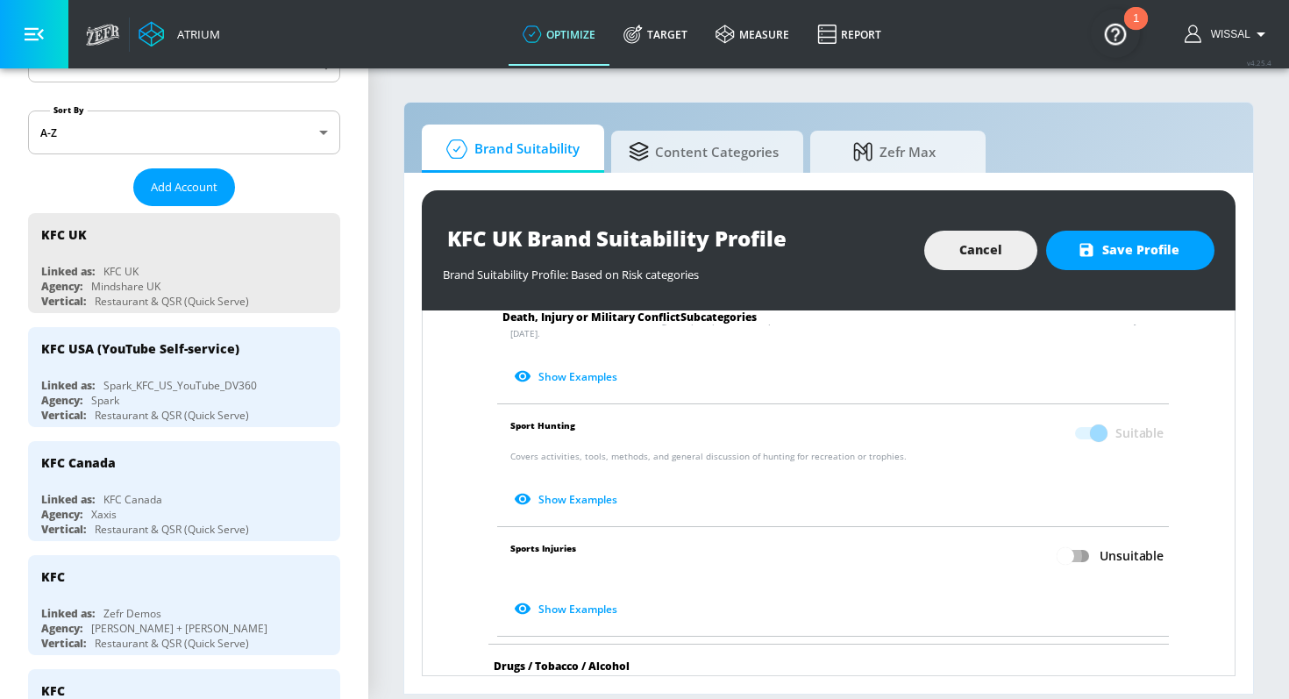
click at [1076, 541] on input "Unsuitable" at bounding box center [1066, 555] width 100 height 33
checkbox input "true"
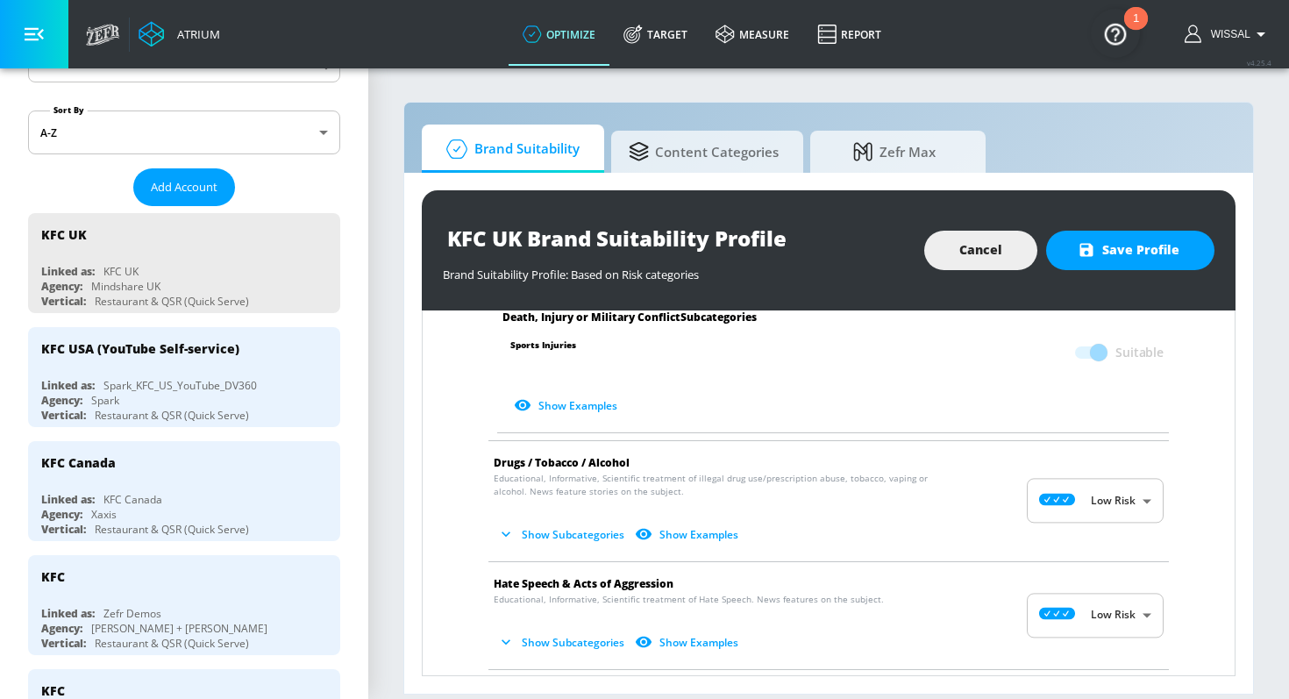
scroll to position [1093, 0]
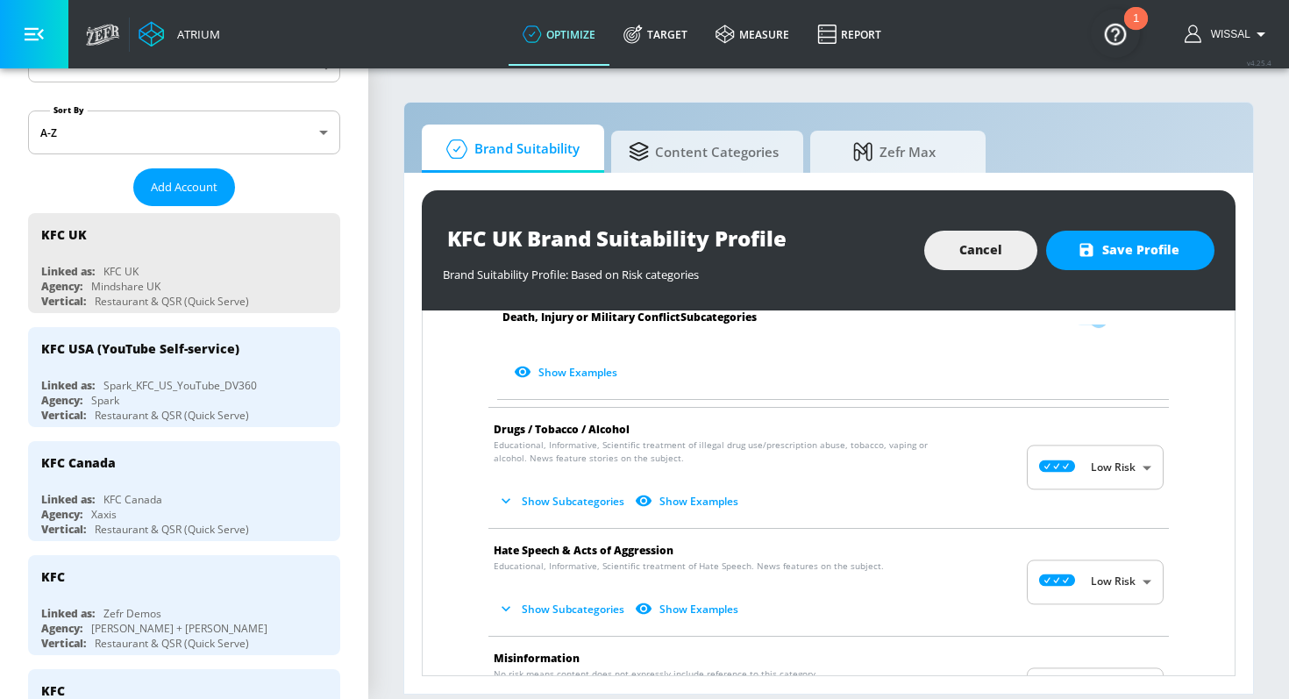
click at [557, 495] on button "Show Subcategories" at bounding box center [563, 501] width 138 height 29
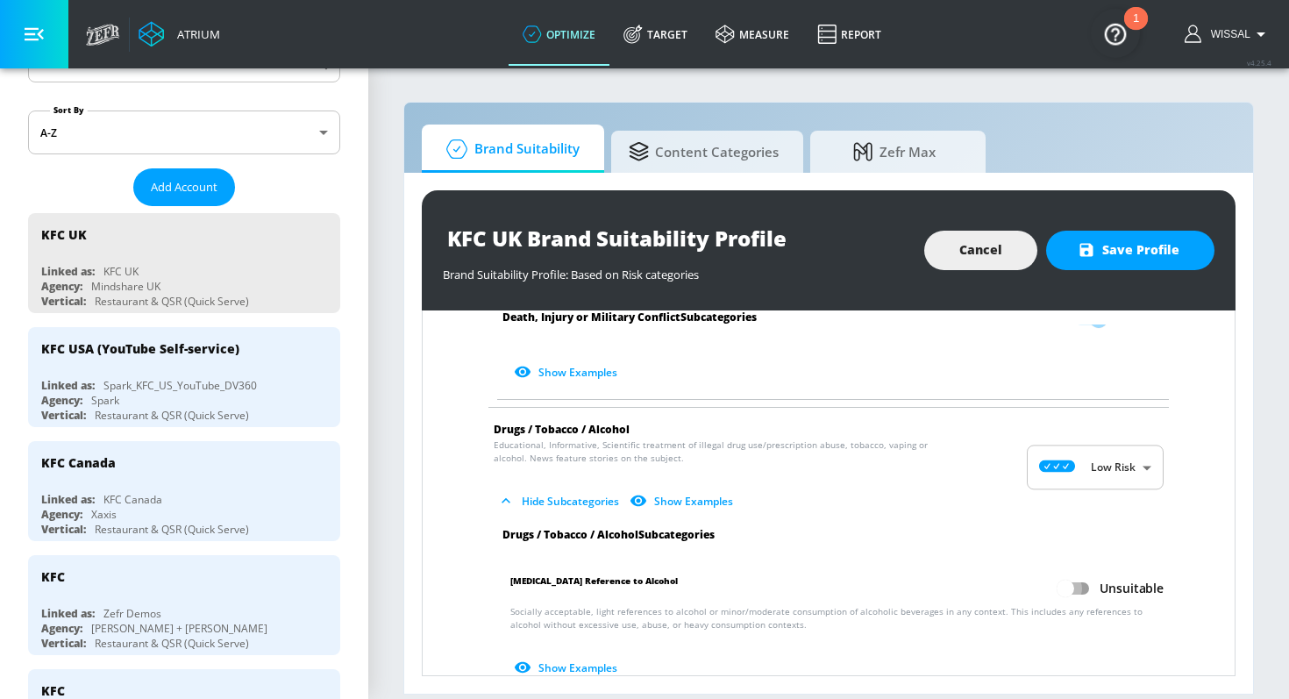
click at [1085, 585] on input "Unsuitable" at bounding box center [1066, 588] width 100 height 33
checkbox input "true"
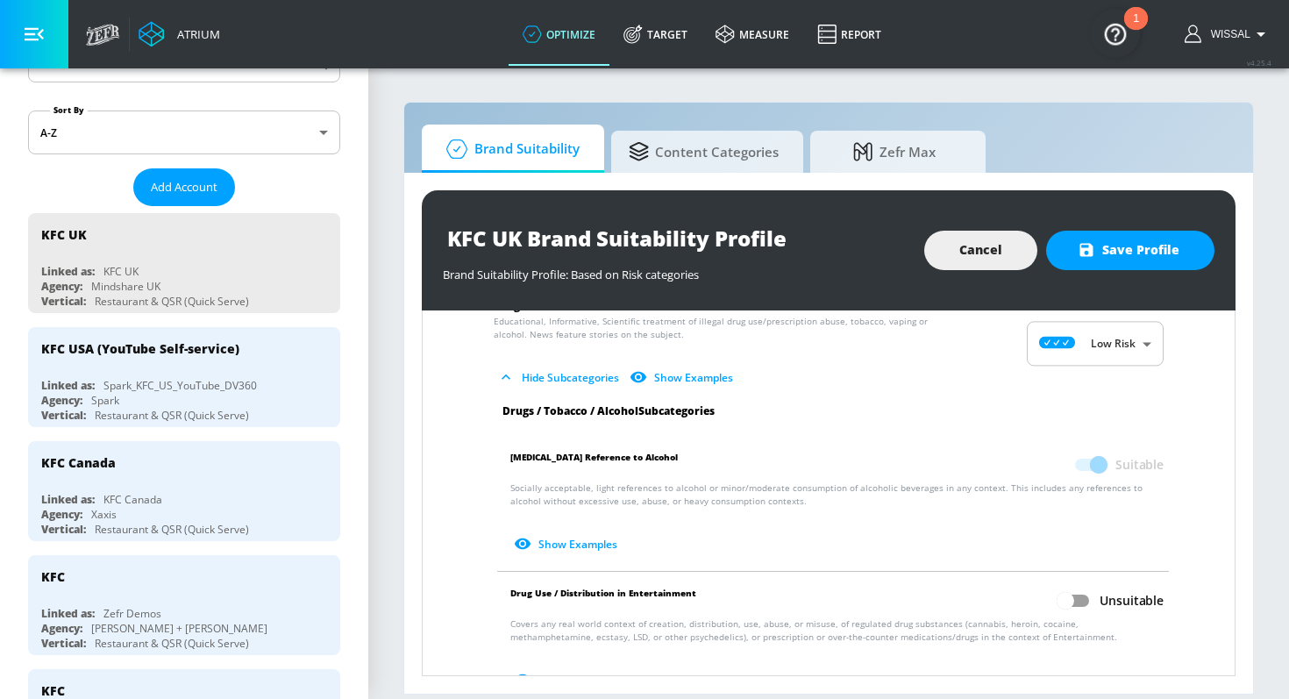
scroll to position [1236, 0]
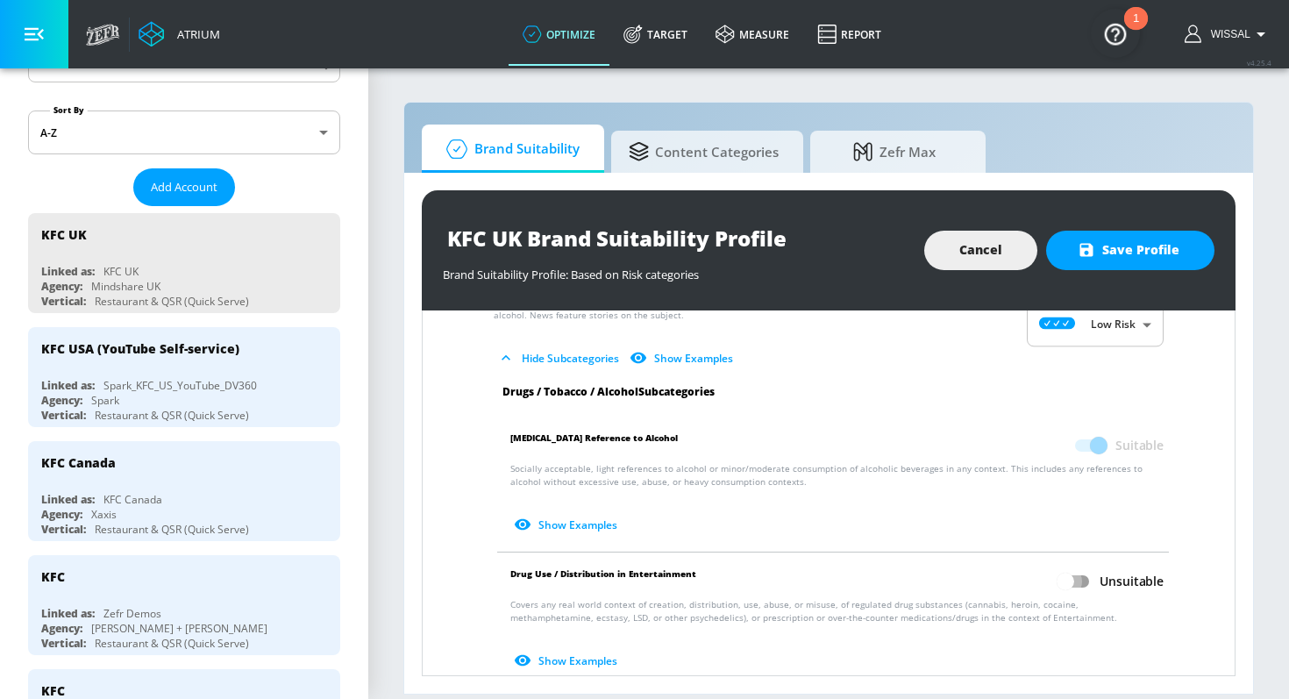
click at [1075, 571] on input "Unsuitable" at bounding box center [1066, 581] width 100 height 33
checkbox input "true"
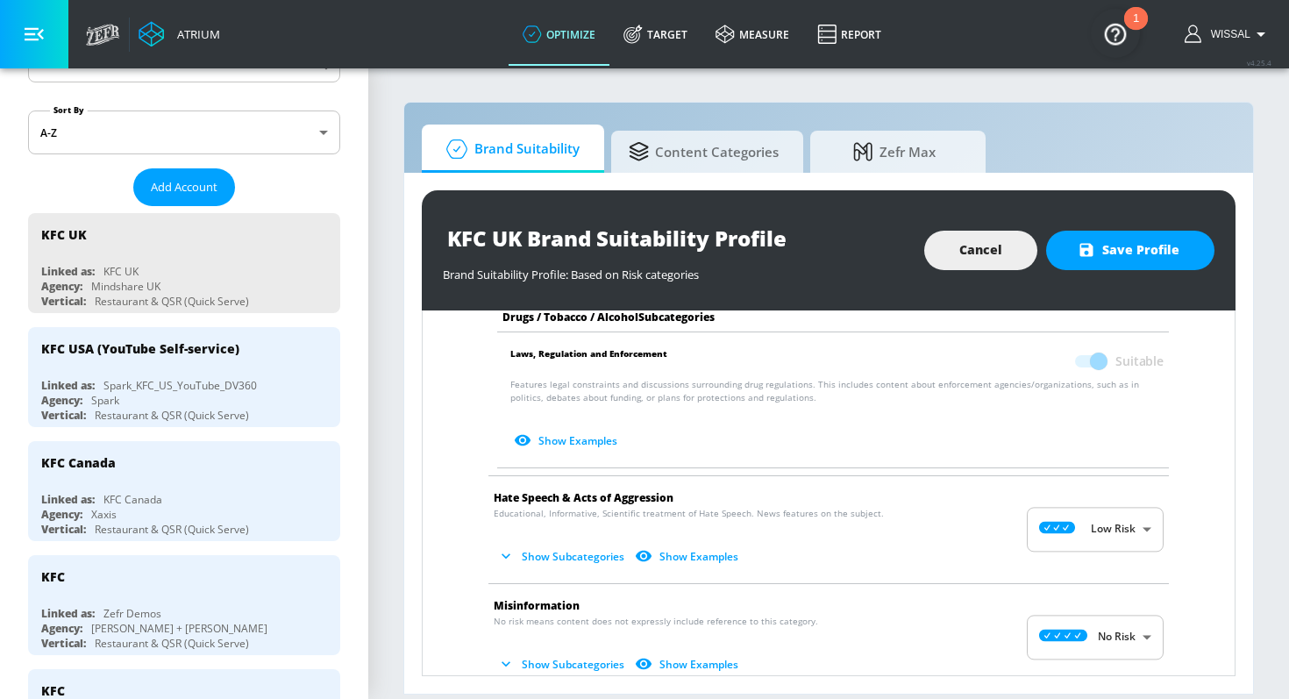
scroll to position [1686, 0]
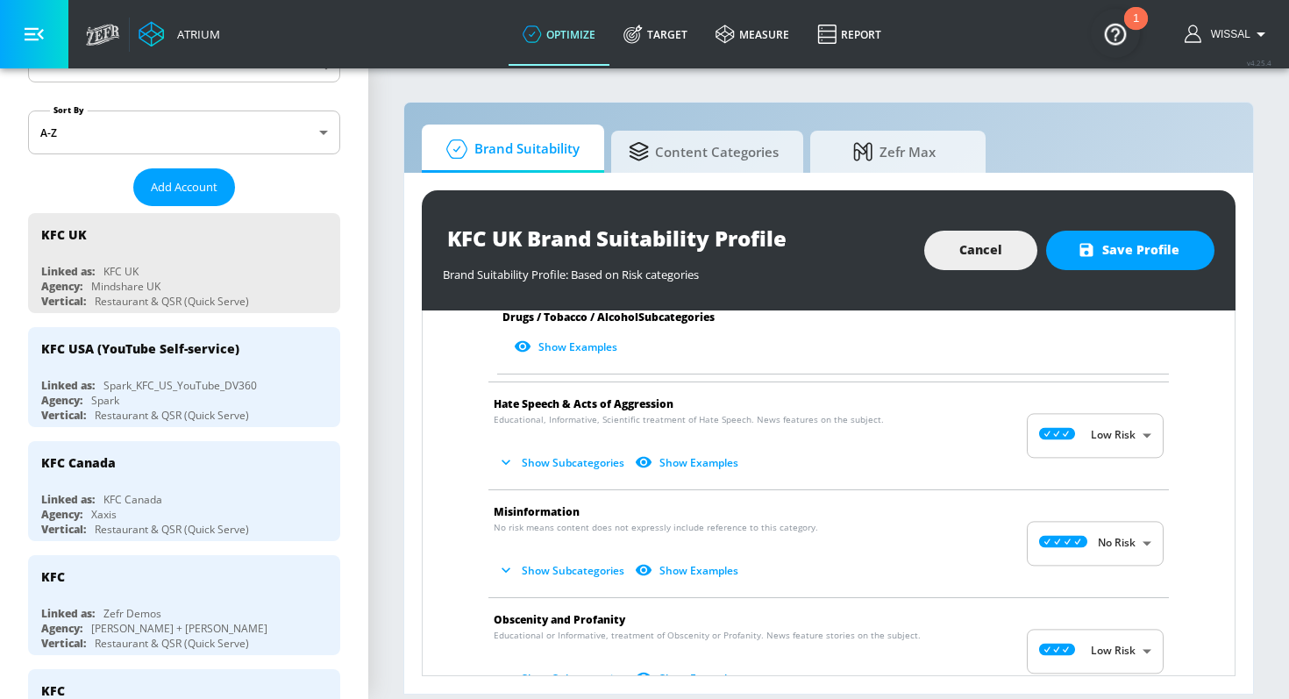
click at [576, 450] on button "Show Subcategories" at bounding box center [563, 462] width 138 height 29
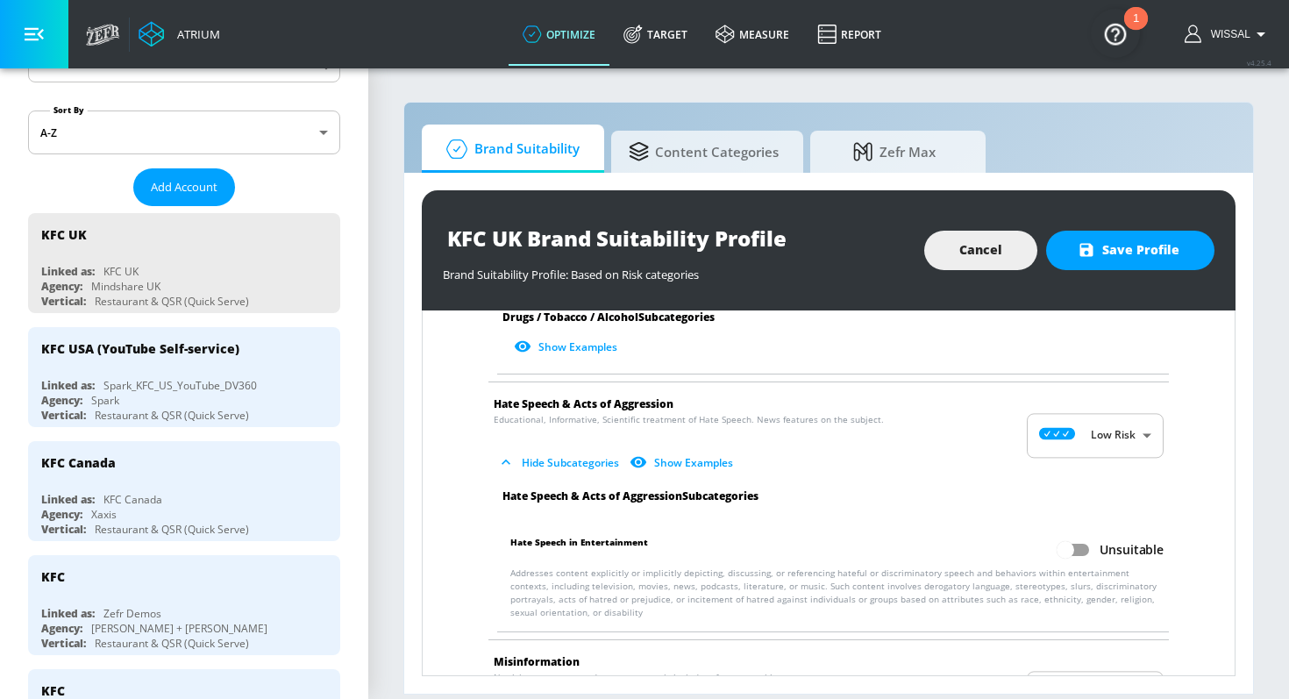
click at [1088, 540] on input "Unsuitable" at bounding box center [1066, 549] width 100 height 33
checkbox input "true"
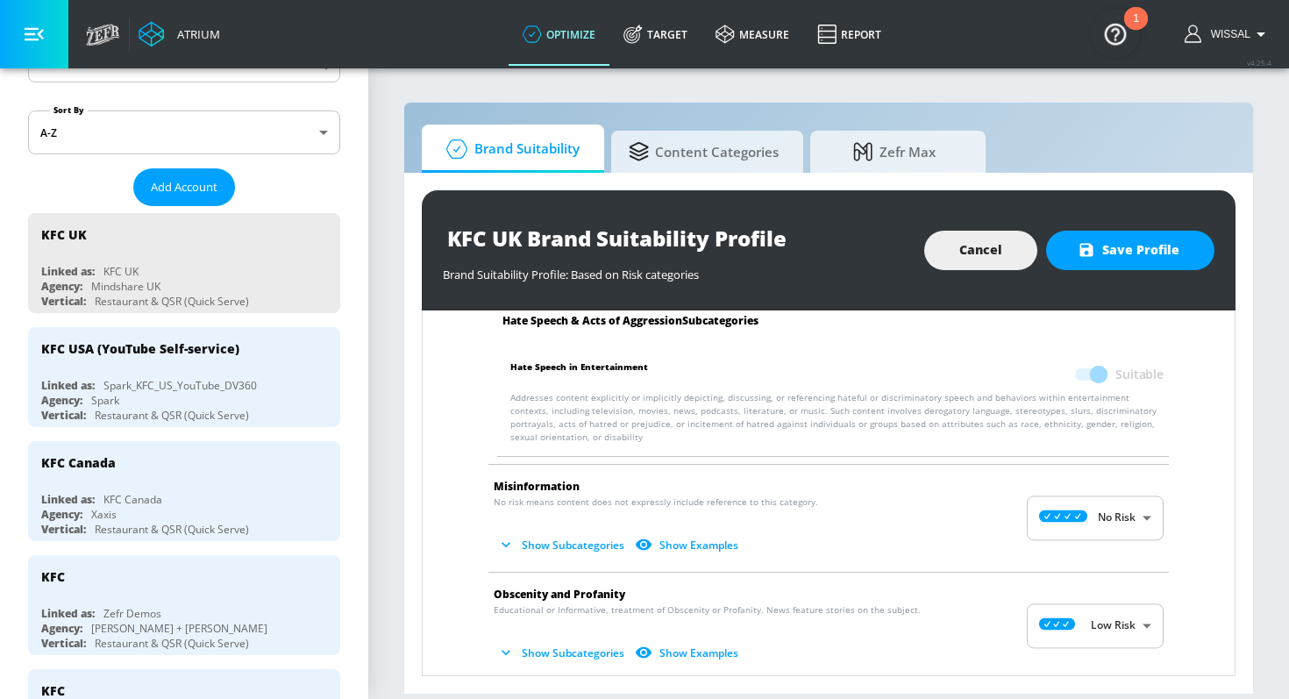
scroll to position [1981, 0]
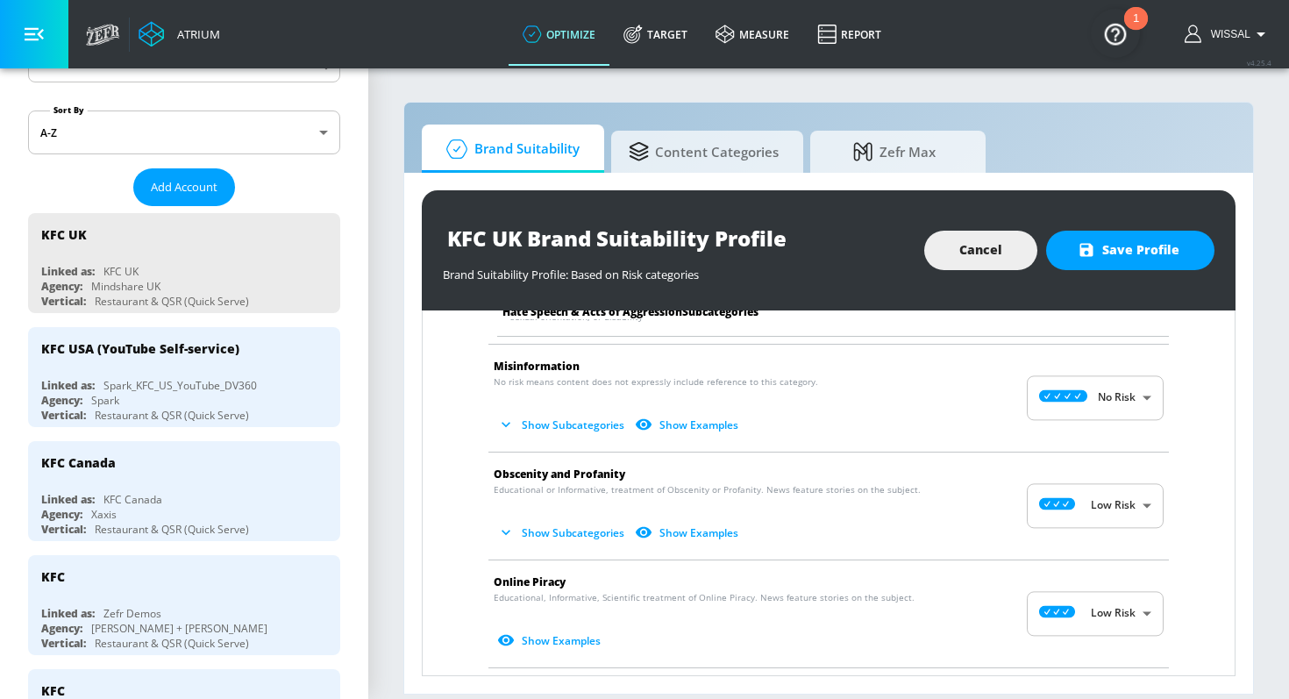
click at [530, 410] on button "Show Subcategories" at bounding box center [563, 424] width 138 height 29
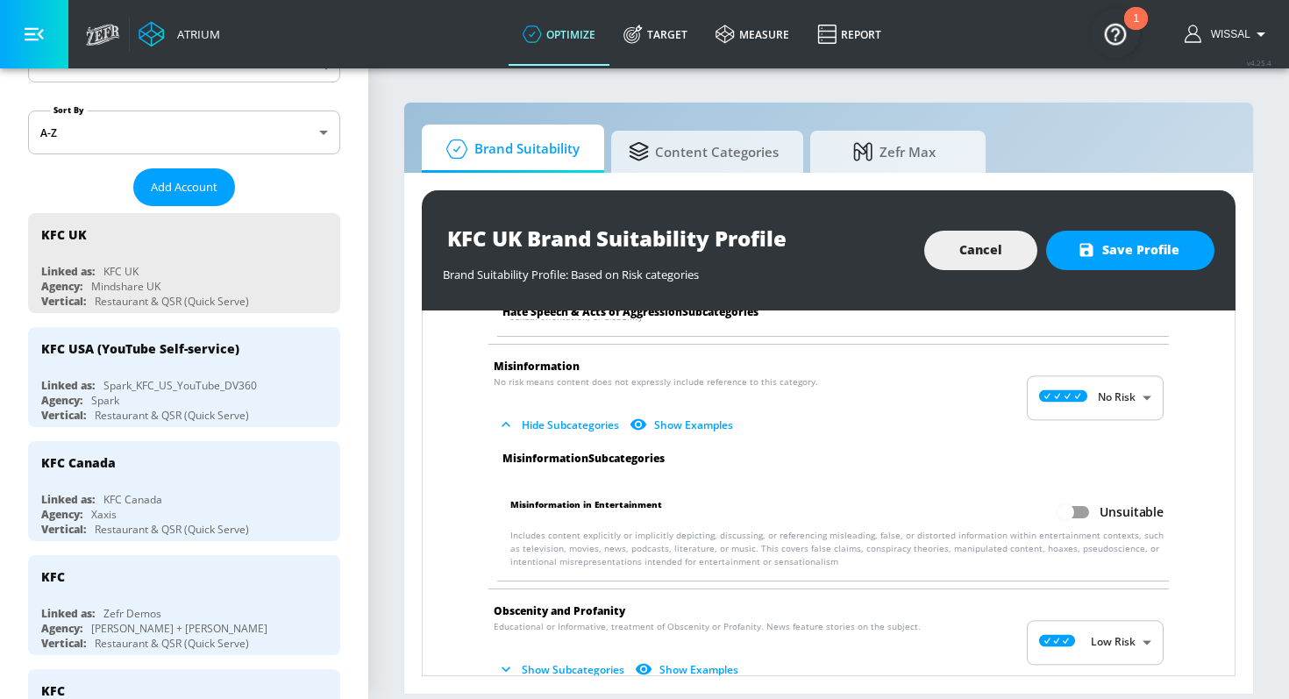
click at [1065, 504] on input "Unsuitable" at bounding box center [1066, 512] width 100 height 33
checkbox input "true"
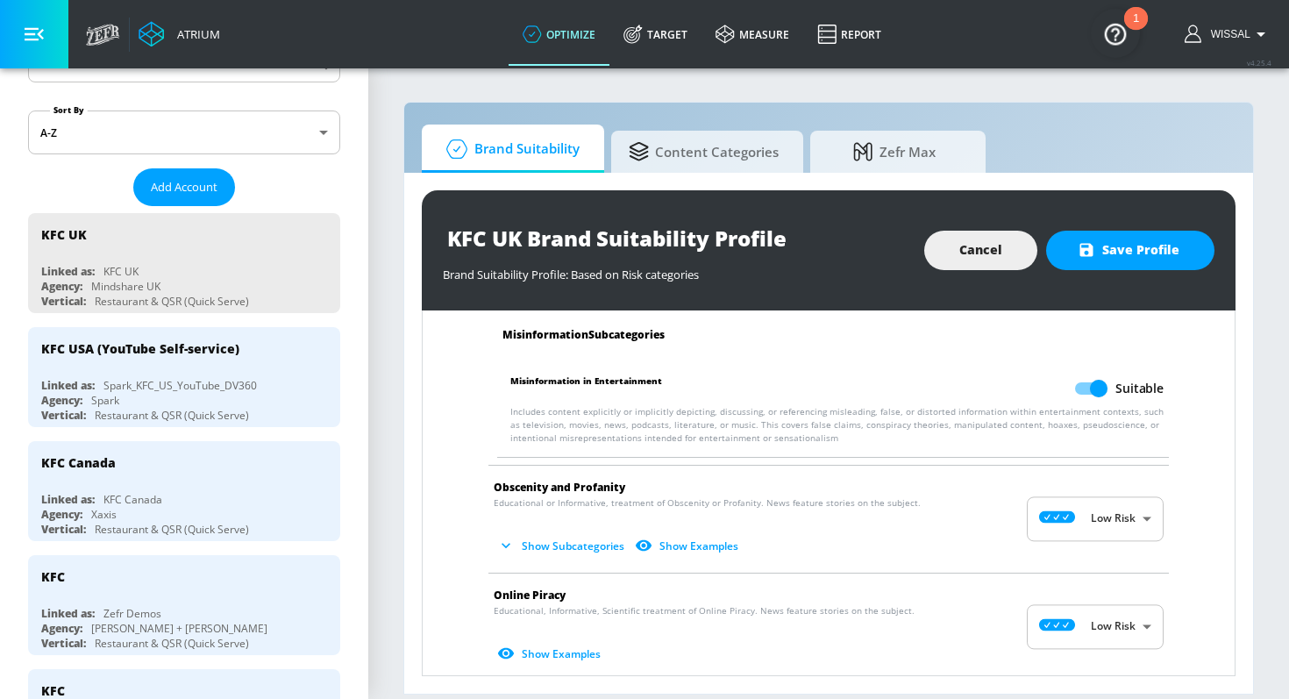
scroll to position [2156, 0]
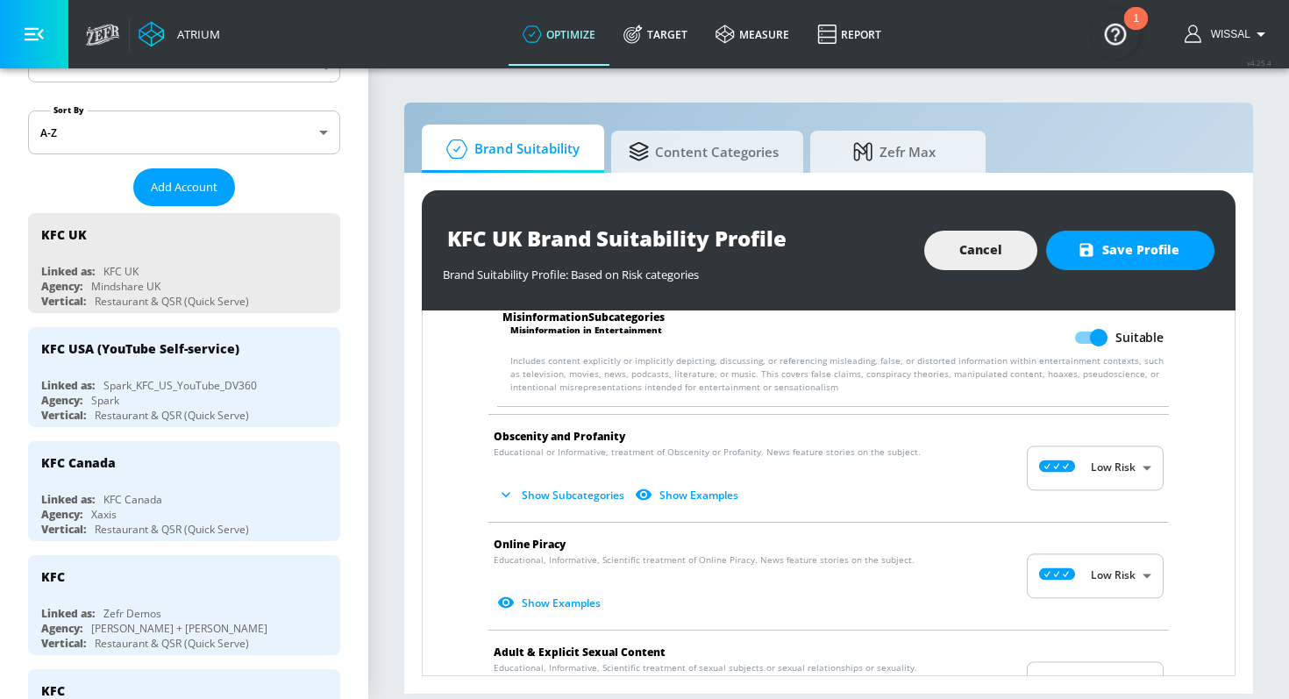
click at [594, 492] on button "Show Subcategories" at bounding box center [563, 495] width 138 height 29
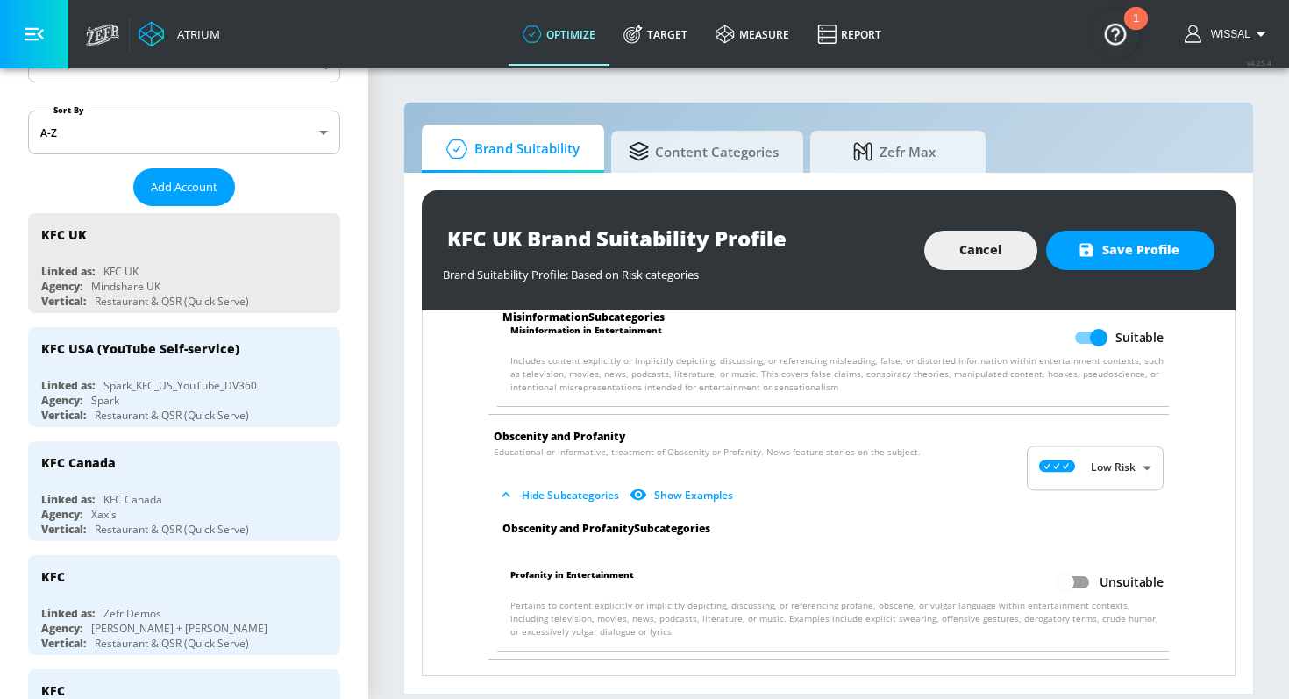
click at [1076, 566] on input "Unsuitable" at bounding box center [1066, 582] width 100 height 33
checkbox input "true"
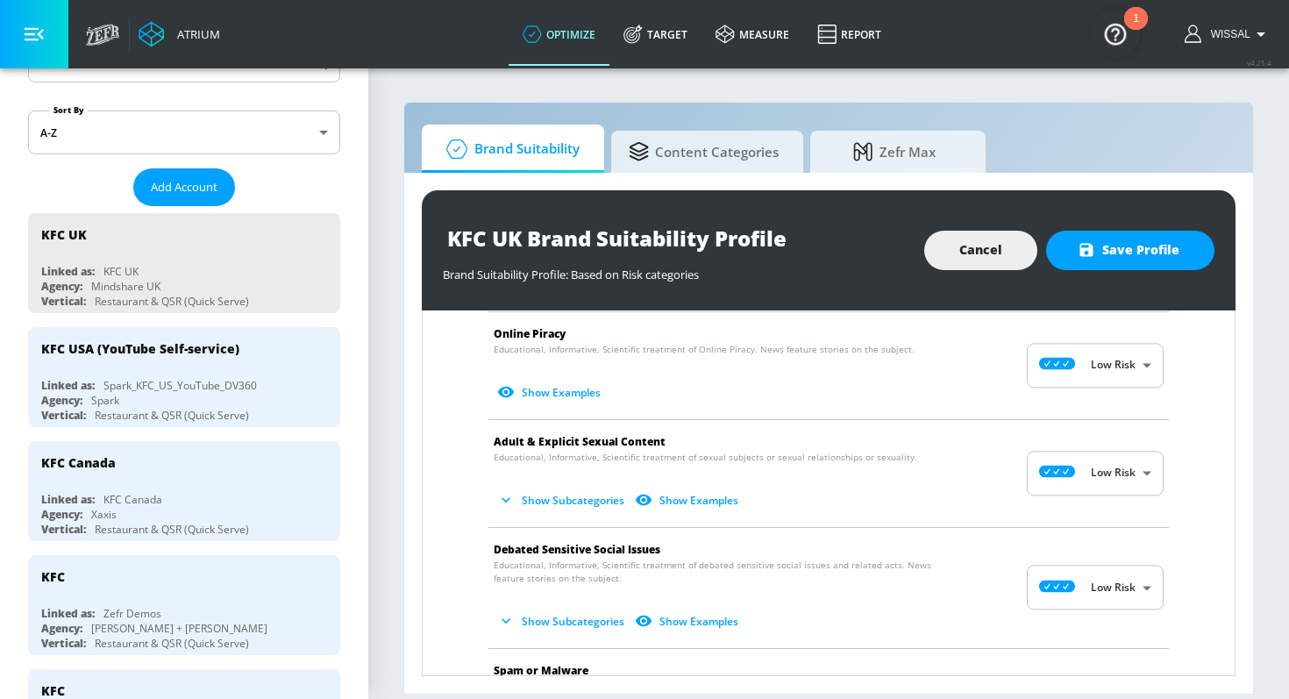
scroll to position [2592, 0]
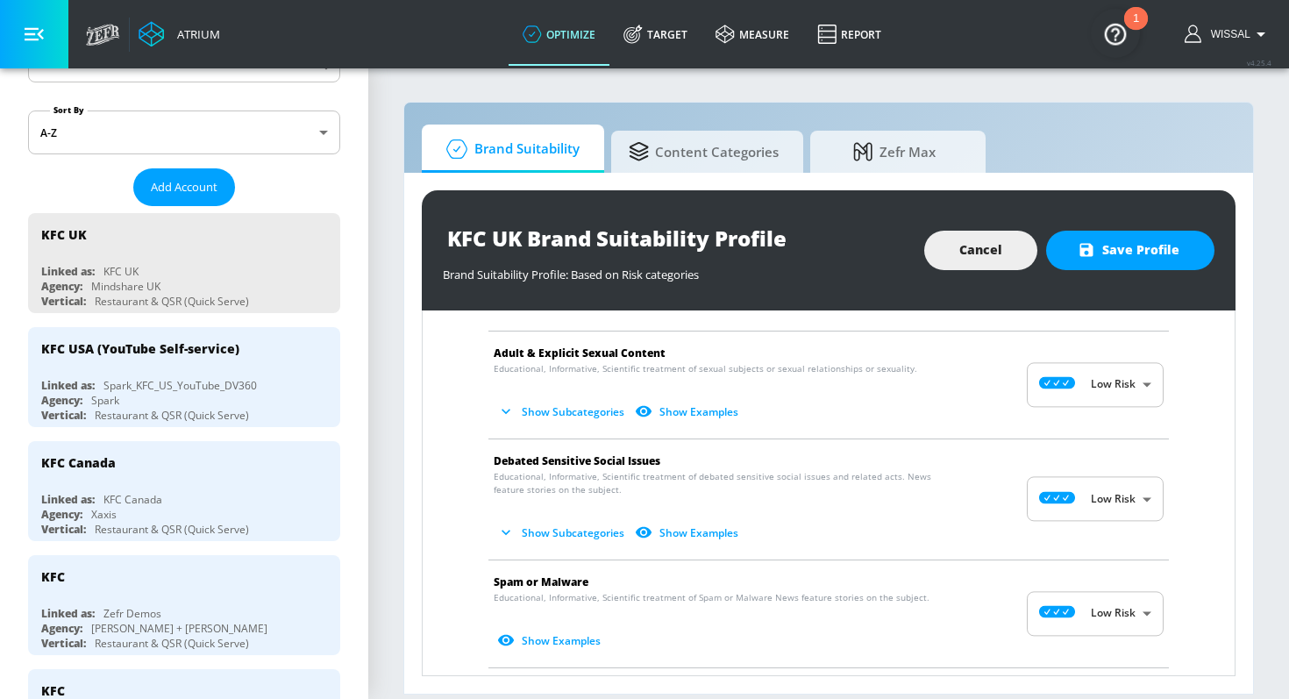
click at [508, 403] on icon "button" at bounding box center [506, 412] width 18 height 18
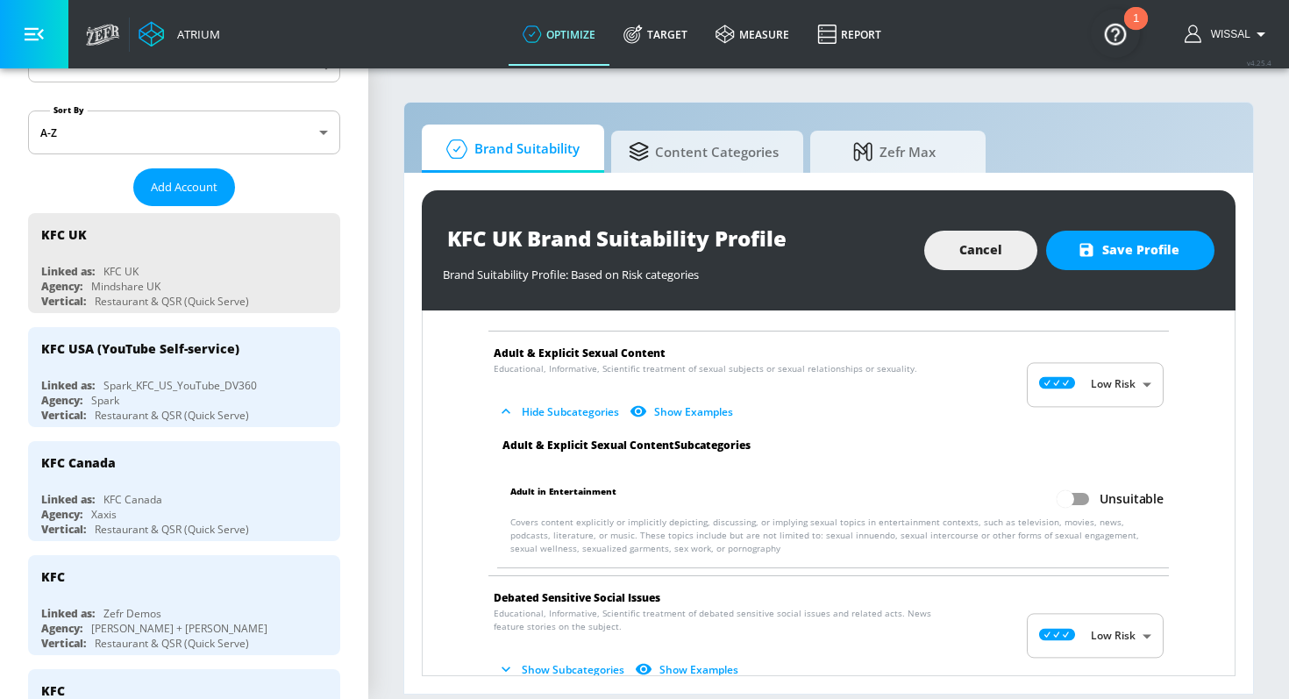
click at [1062, 482] on input "Unsuitable" at bounding box center [1066, 498] width 100 height 33
checkbox input "true"
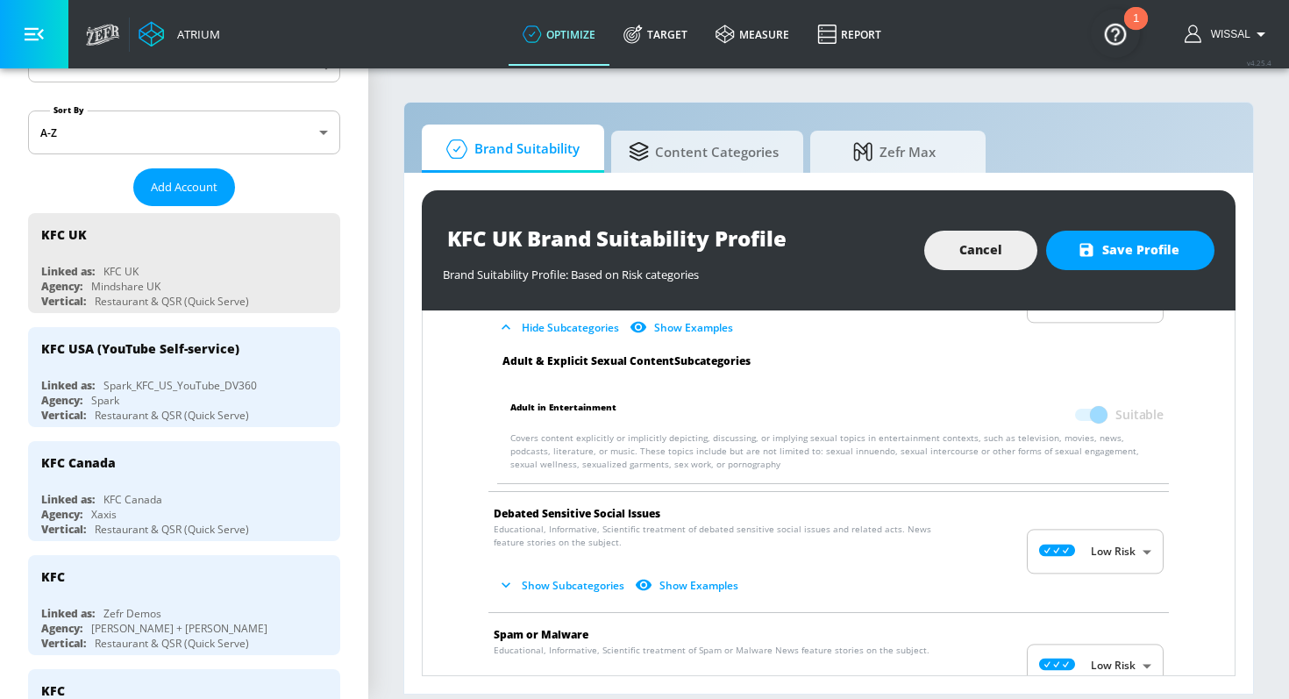
scroll to position [2715, 0]
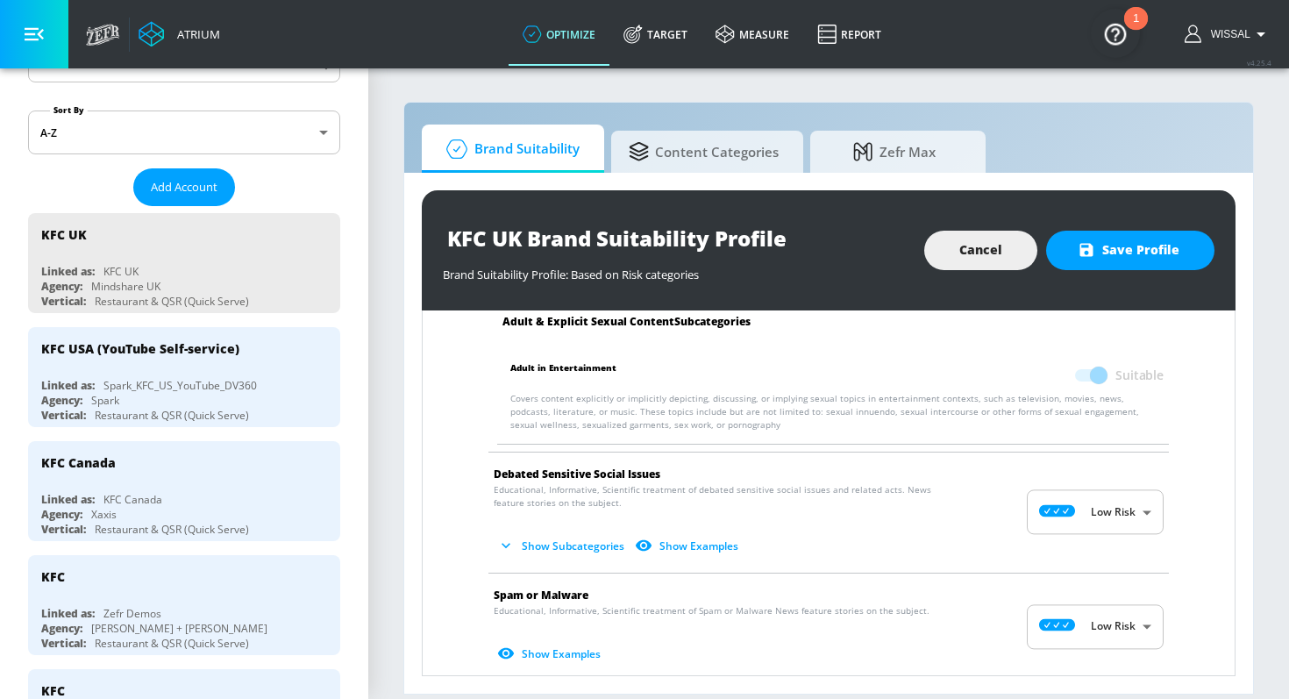
click at [501, 532] on button "Show Subcategories" at bounding box center [563, 546] width 138 height 29
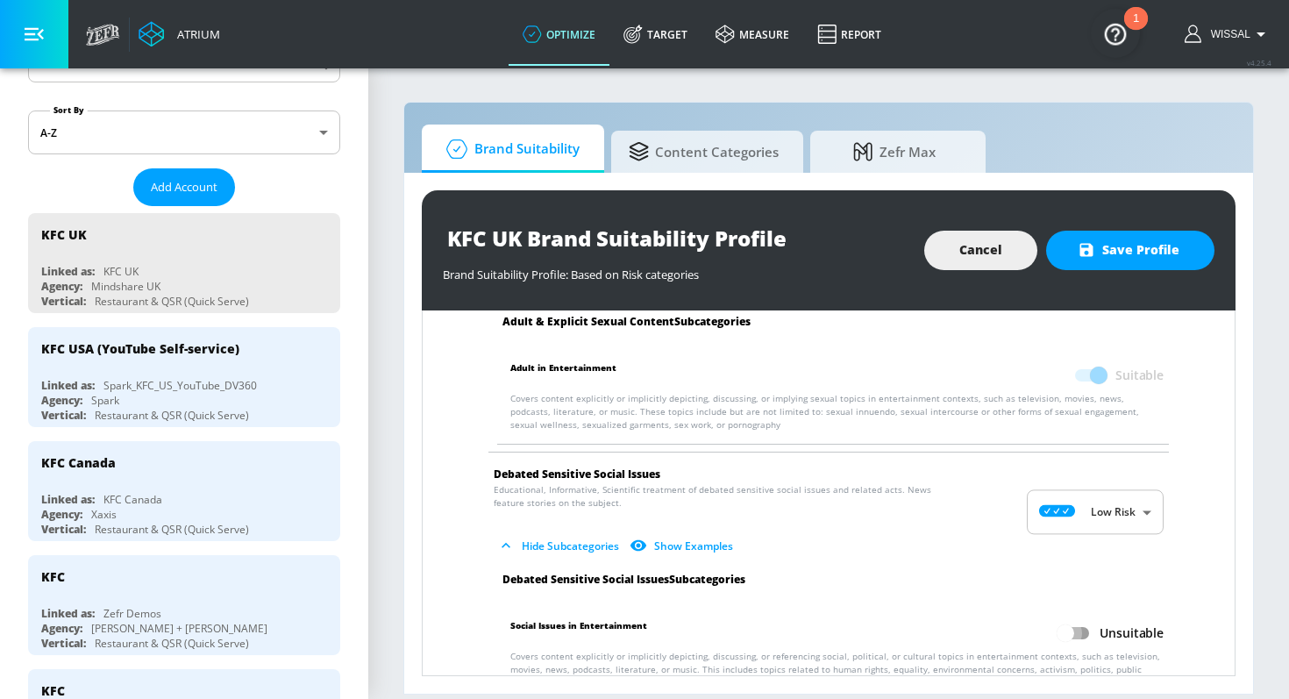
click at [1088, 621] on input "Unsuitable" at bounding box center [1066, 633] width 100 height 33
checkbox input "true"
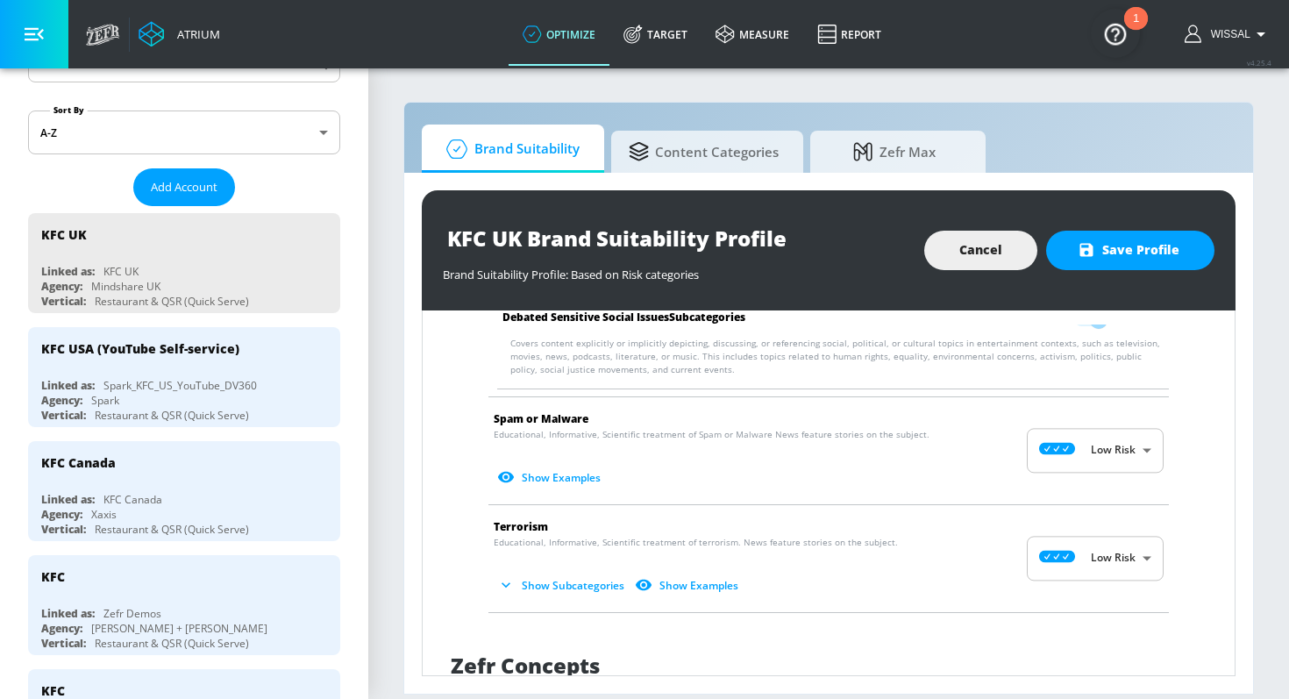
scroll to position [3058, 0]
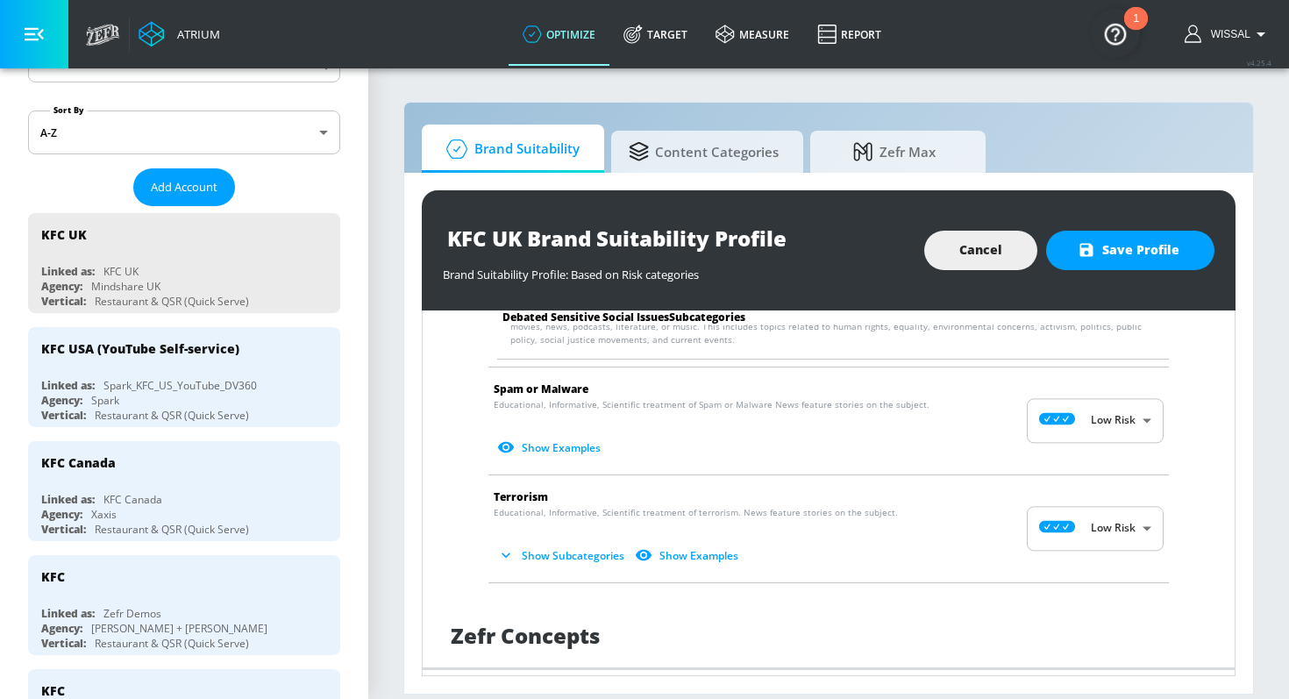
click at [560, 542] on button "Show Subcategories" at bounding box center [563, 555] width 138 height 29
click at [1073, 632] on input "Unsuitable" at bounding box center [1066, 642] width 100 height 33
checkbox input "true"
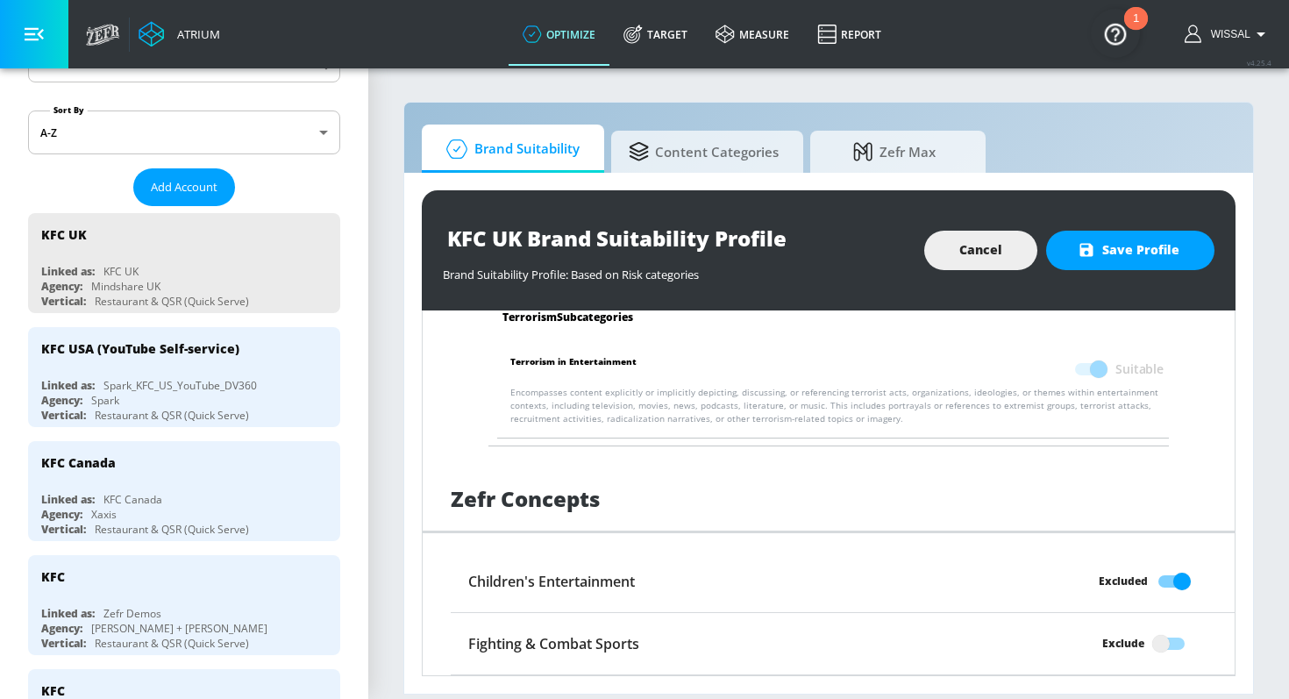
scroll to position [3566, 0]
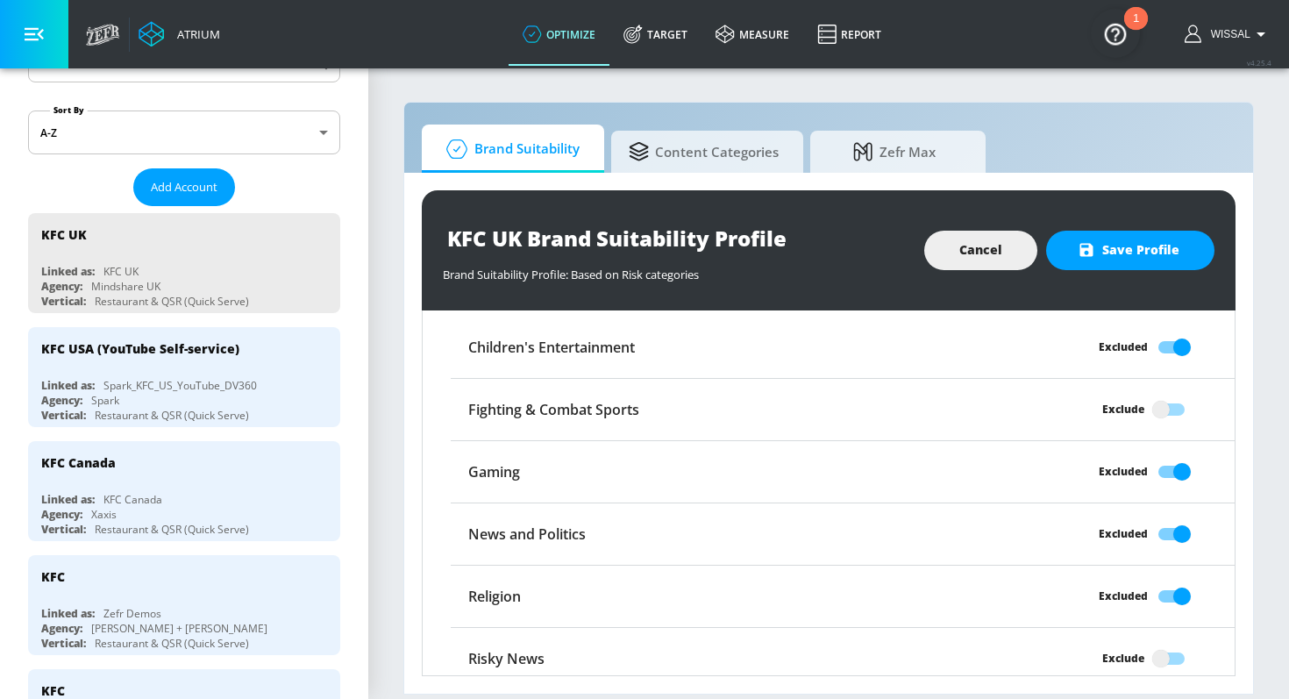
click at [1170, 460] on input "Excluded" at bounding box center [1182, 471] width 100 height 33
checkbox input "false"
click at [1174, 517] on input "Excluded" at bounding box center [1182, 533] width 100 height 33
checkbox input "false"
click at [1170, 580] on input "Excluded" at bounding box center [1182, 596] width 100 height 33
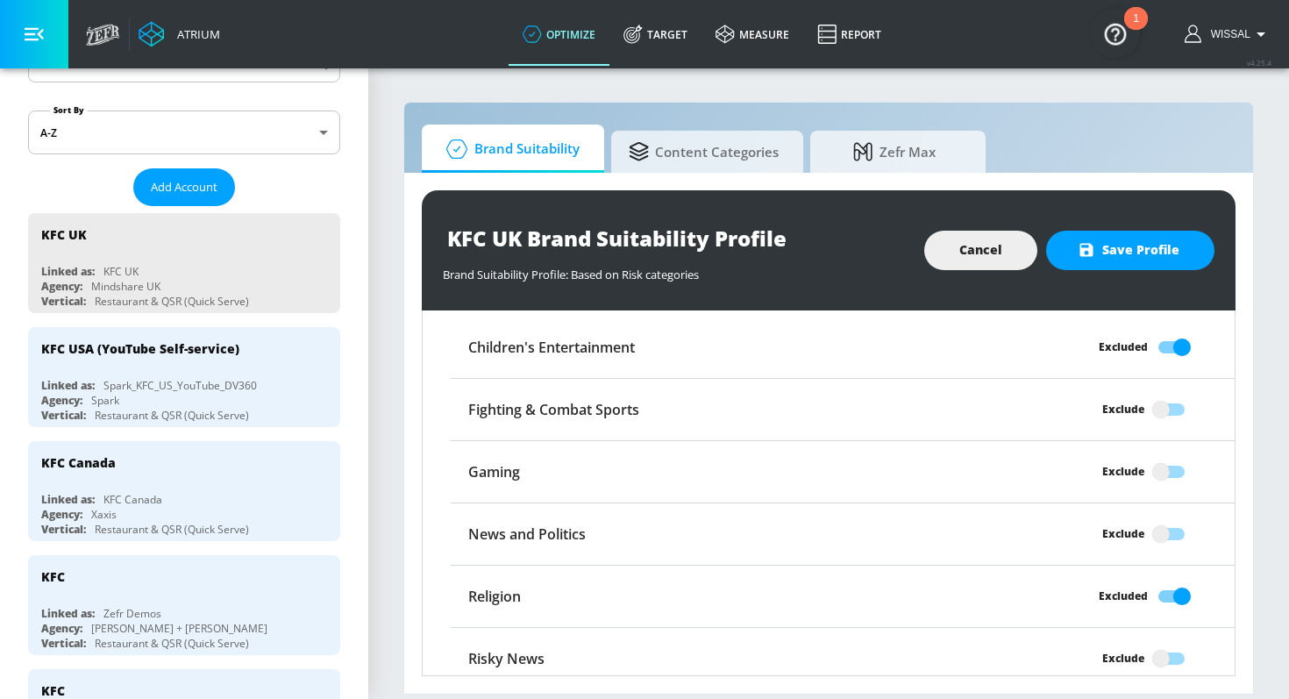
checkbox input "false"
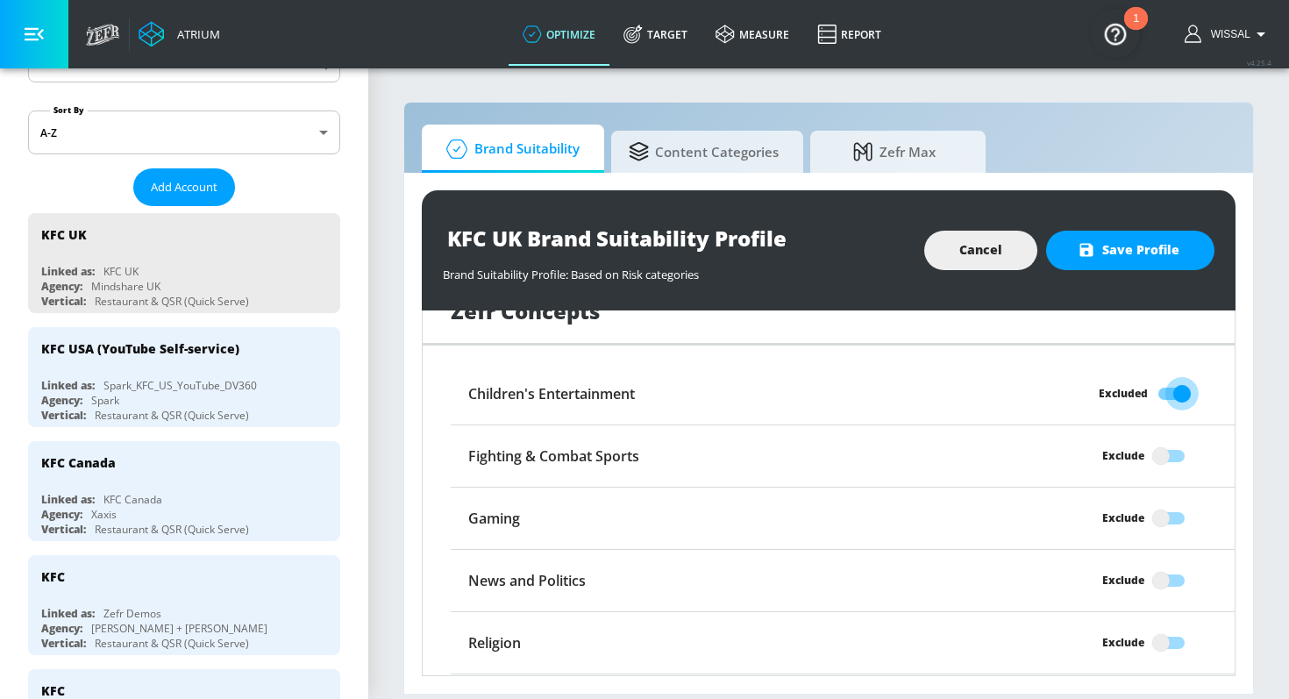
click at [1159, 394] on input "Excluded" at bounding box center [1182, 393] width 100 height 33
checkbox input "false"
click at [1085, 241] on icon "button" at bounding box center [1087, 250] width 18 height 18
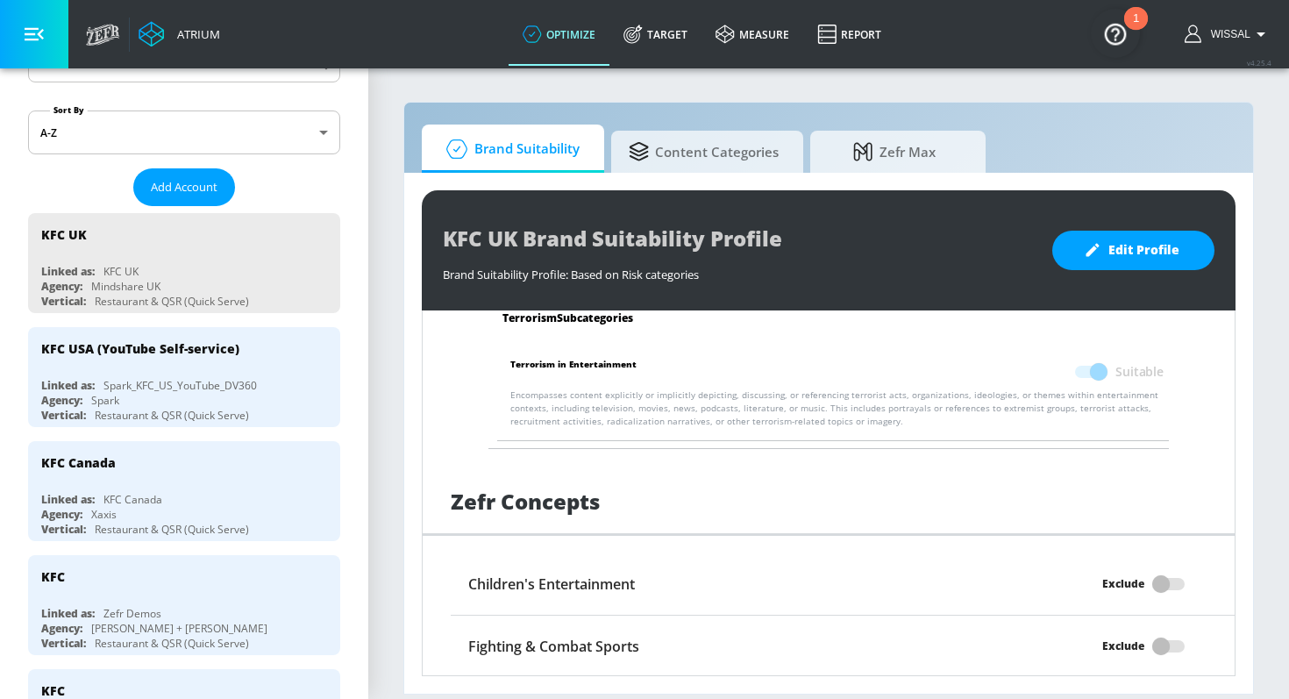
scroll to position [3318, 0]
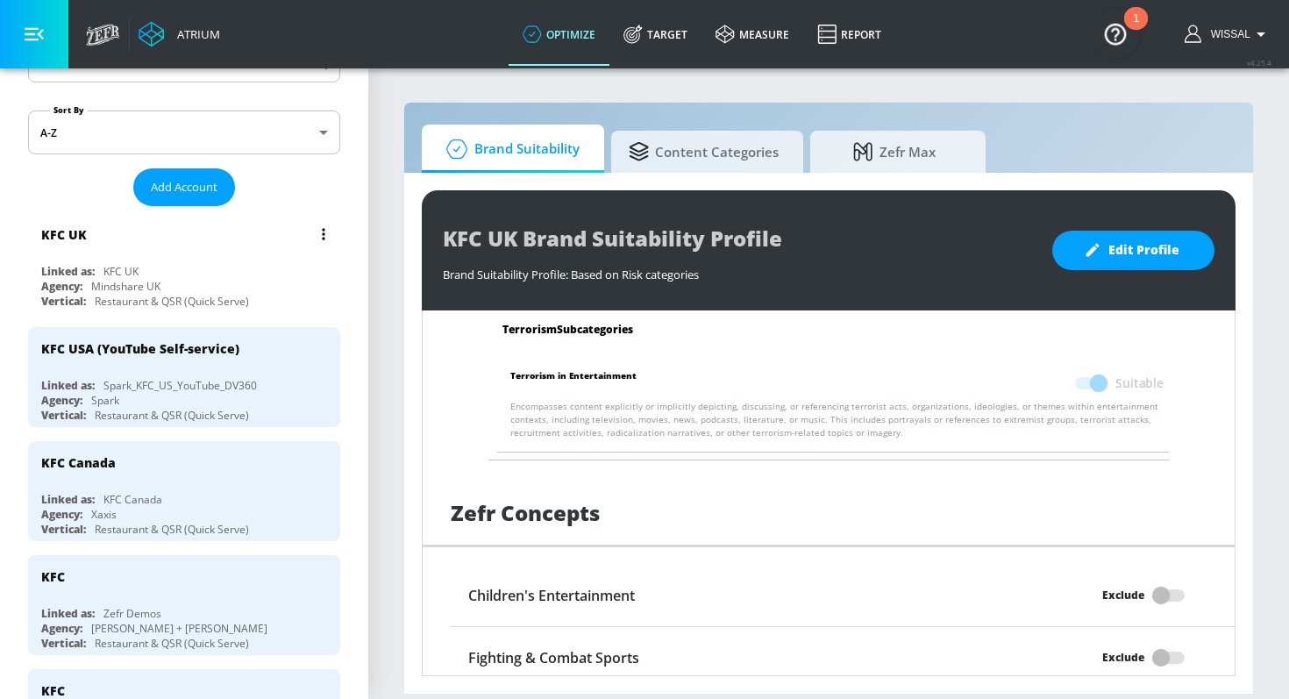
click at [321, 232] on button "list of Advertiser" at bounding box center [323, 234] width 25 height 25
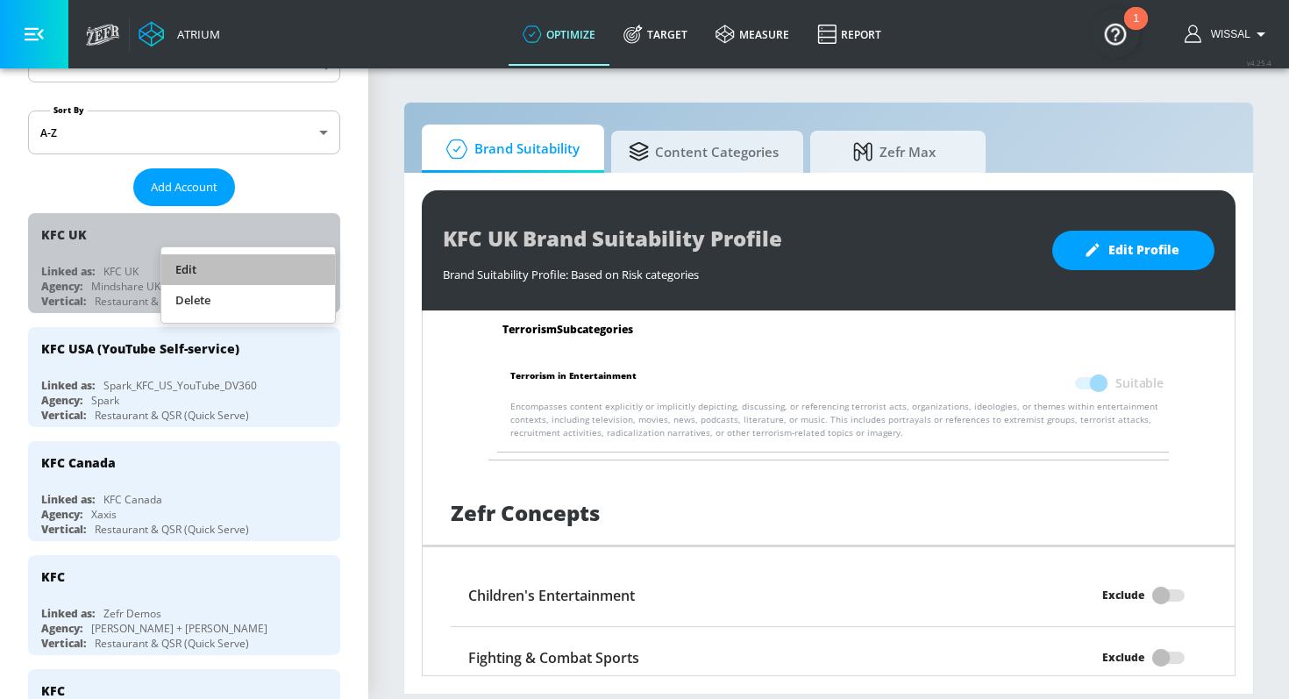
click at [289, 259] on li "Edit" at bounding box center [248, 269] width 174 height 31
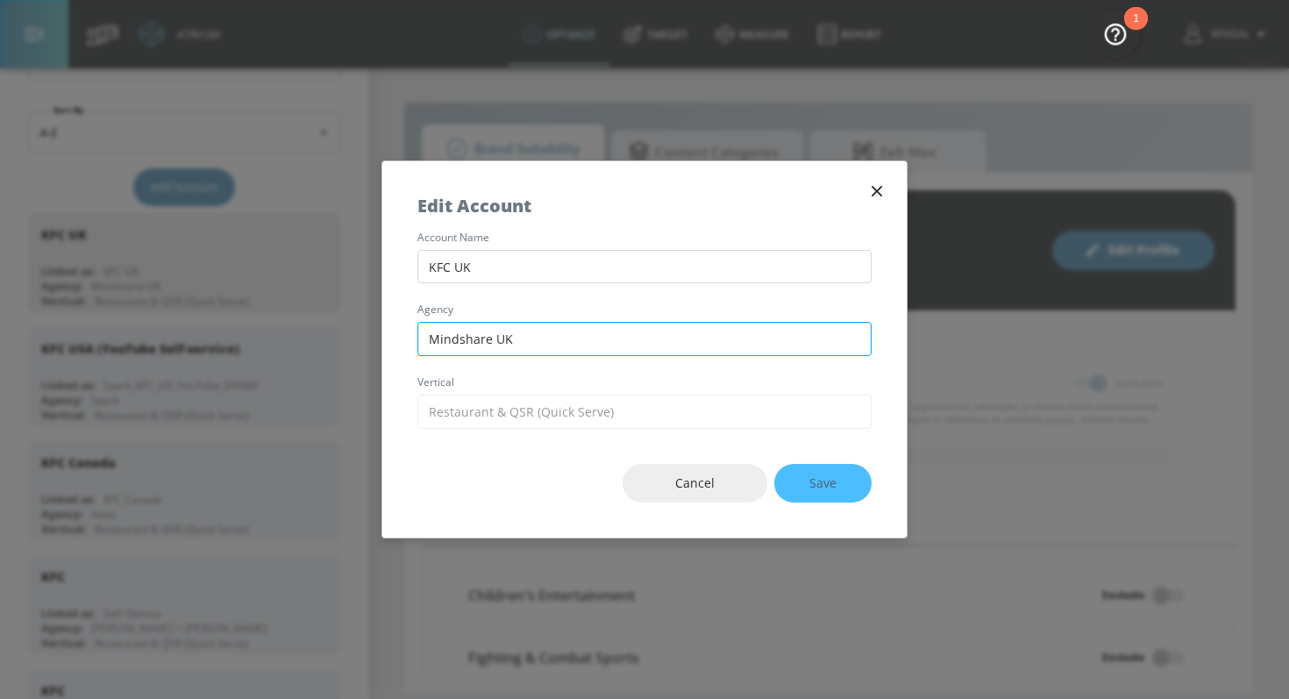
click at [463, 353] on input "Mindshare UK" at bounding box center [644, 339] width 454 height 34
click at [878, 192] on icon "button" at bounding box center [877, 191] width 11 height 11
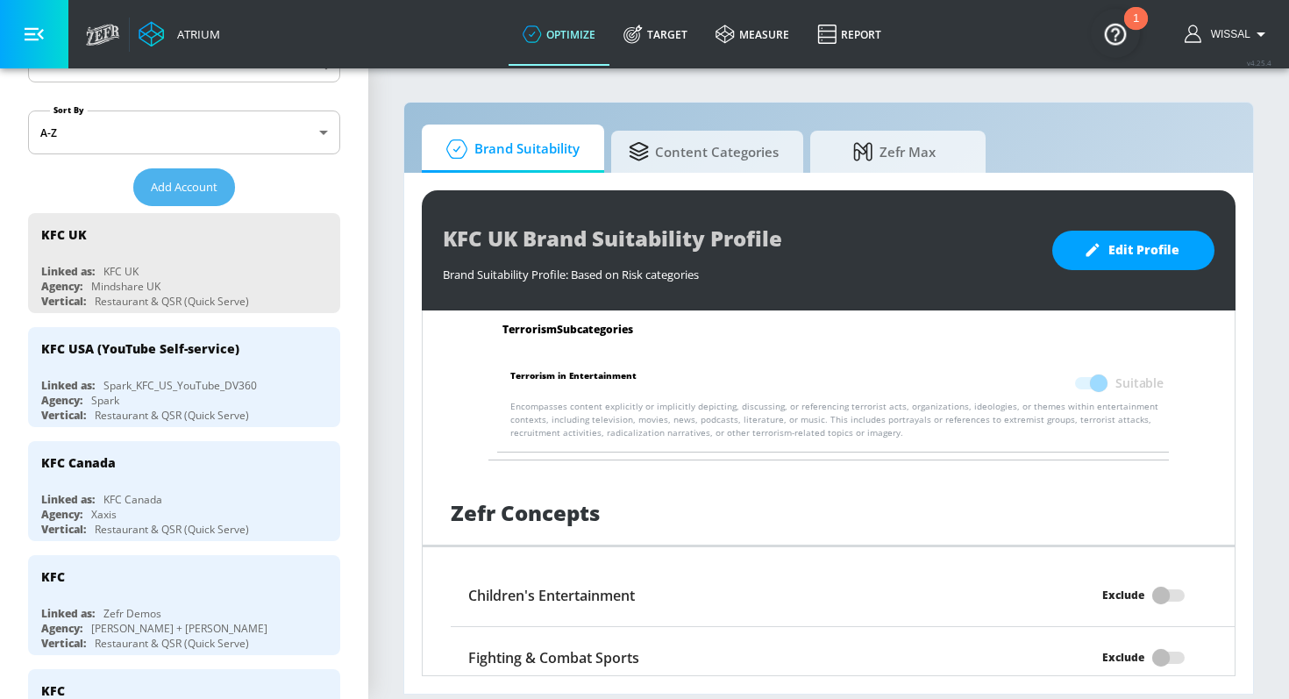
click at [175, 198] on button "Add Account" at bounding box center [184, 187] width 102 height 38
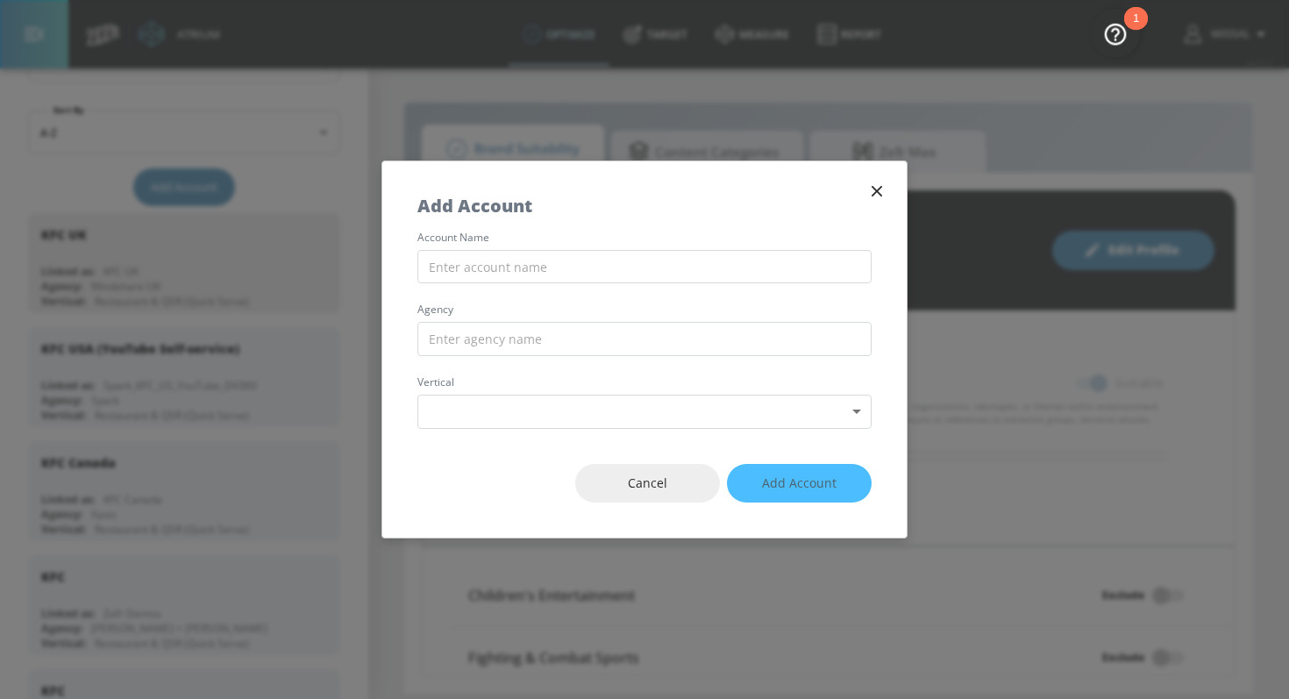
click at [873, 175] on div "Add Account" at bounding box center [644, 196] width 524 height 71
click at [872, 177] on div "Add Account" at bounding box center [644, 196] width 524 height 71
click at [873, 189] on icon "button" at bounding box center [876, 191] width 19 height 19
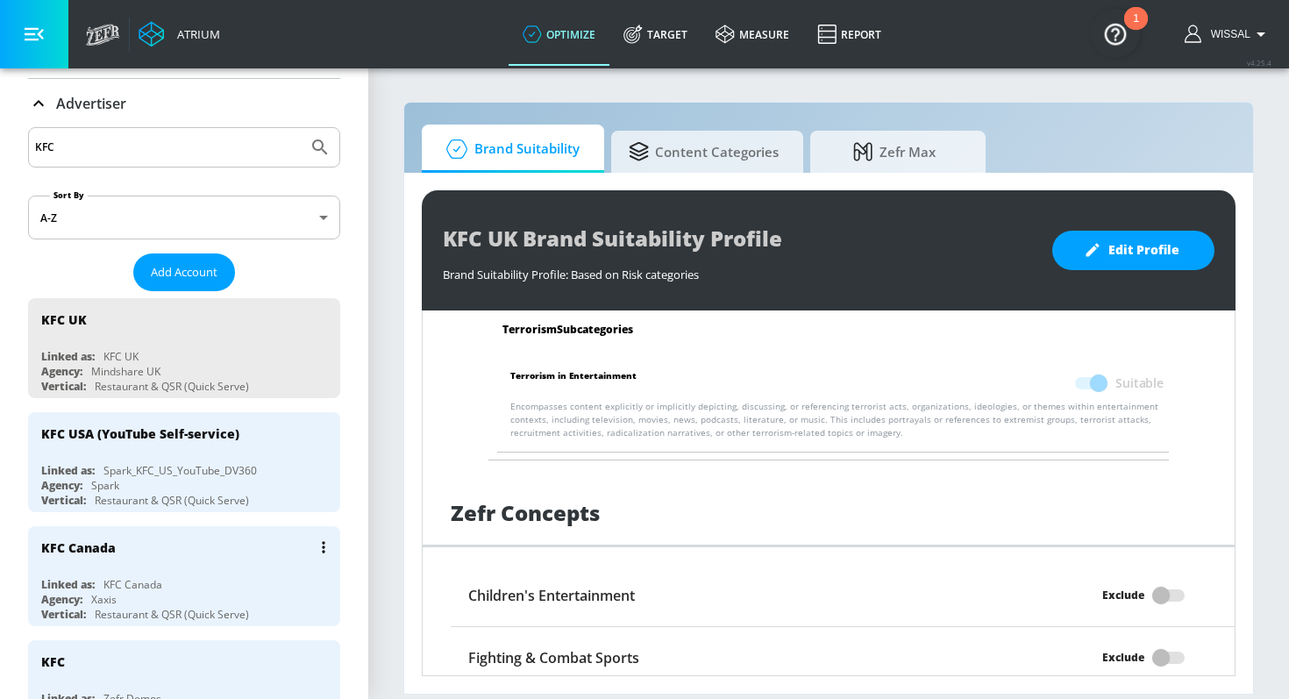
scroll to position [108, 0]
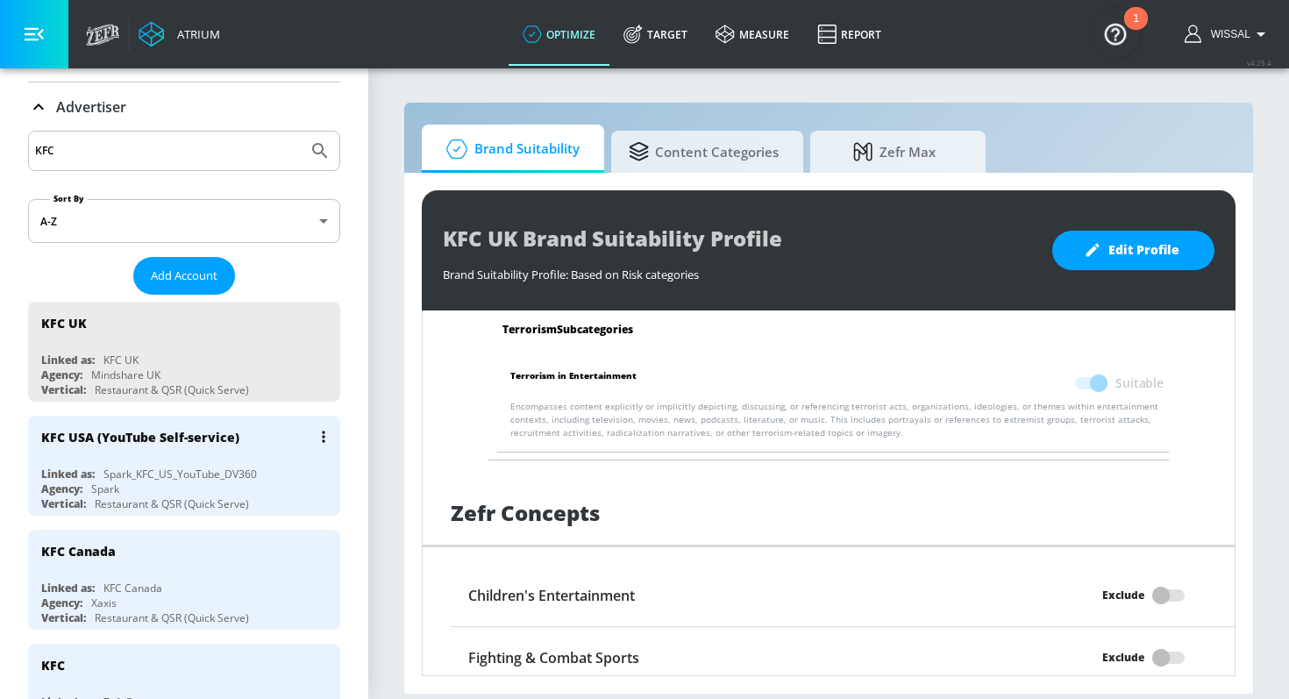
click at [320, 433] on button "list of Advertiser" at bounding box center [323, 437] width 25 height 25
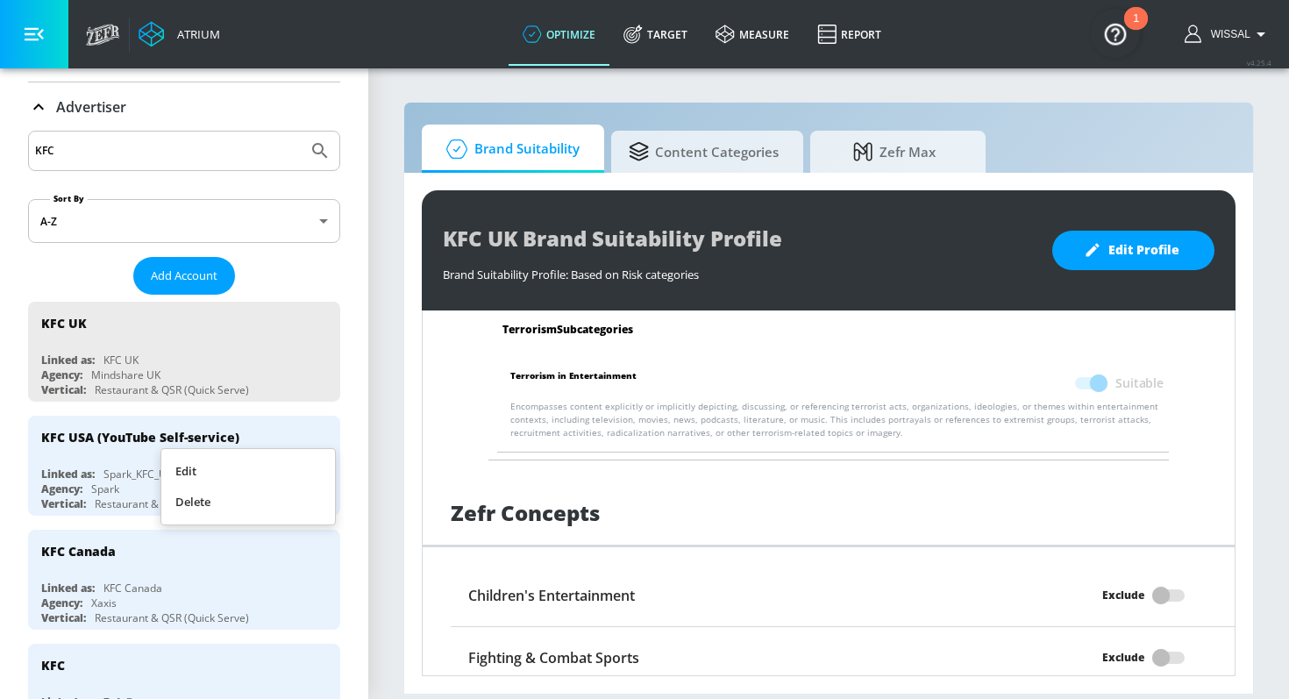
click at [387, 414] on div at bounding box center [644, 349] width 1289 height 699
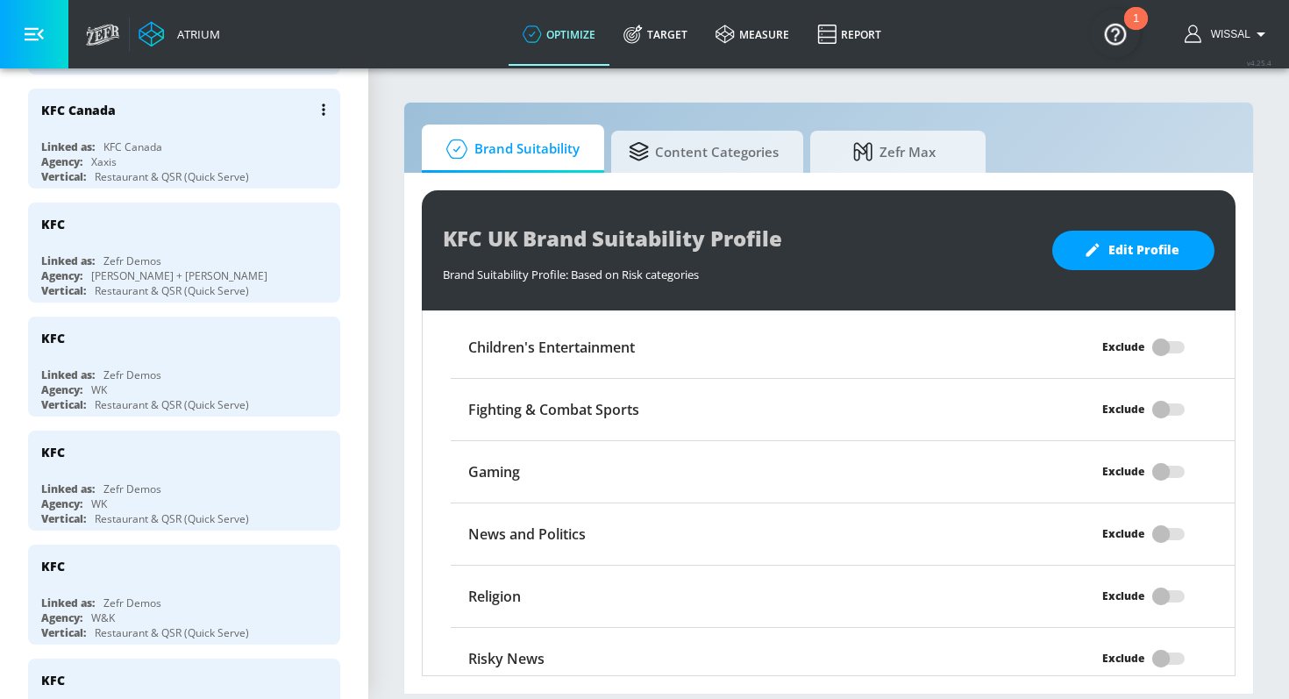
scroll to position [554, 0]
